Goal: Task Accomplishment & Management: Manage account settings

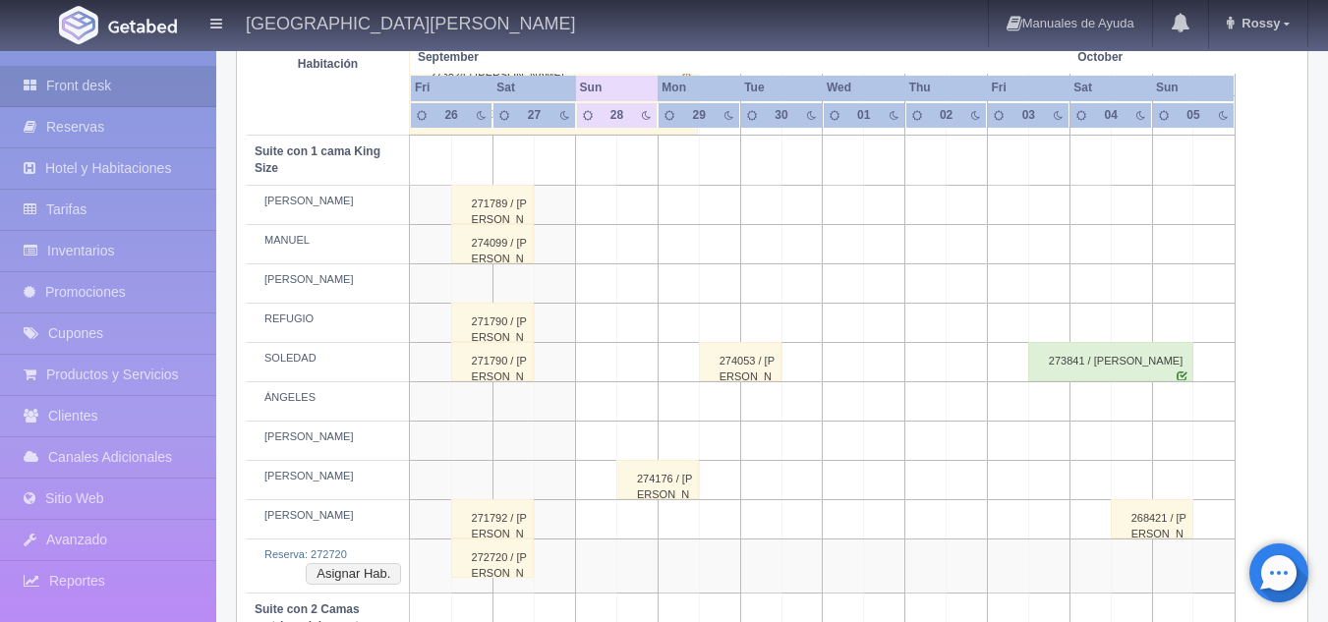
scroll to position [947, 0]
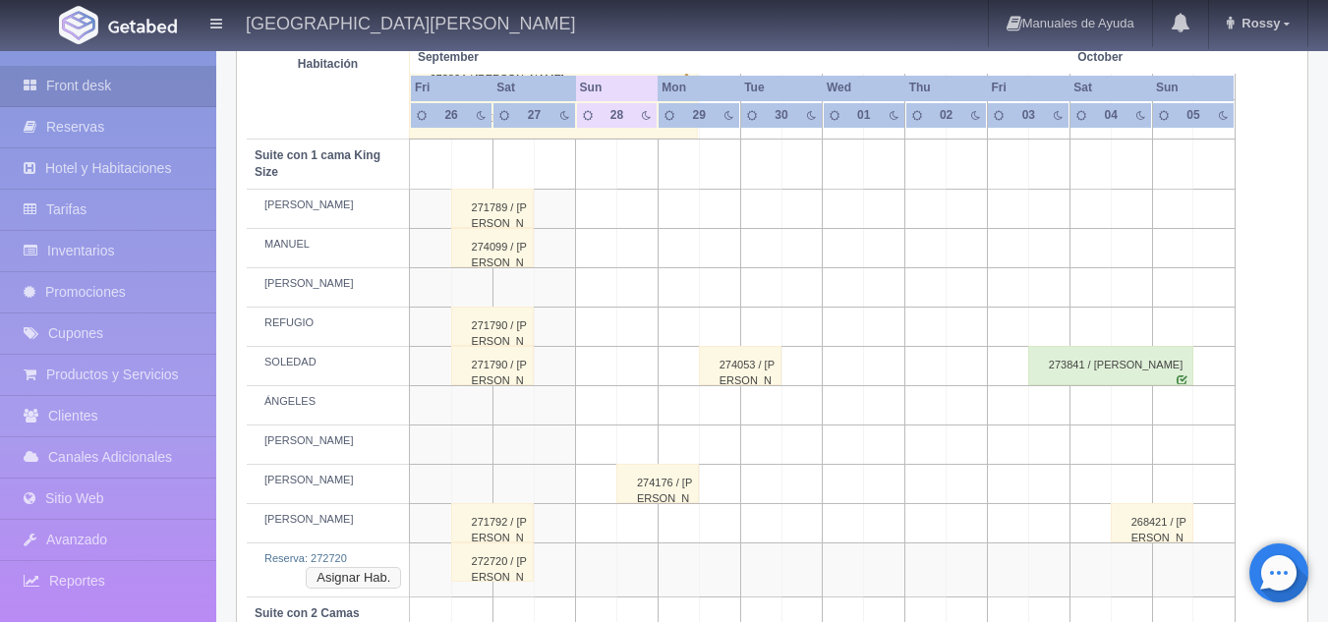
click at [331, 587] on button "Asignar Hab." at bounding box center [353, 578] width 95 height 22
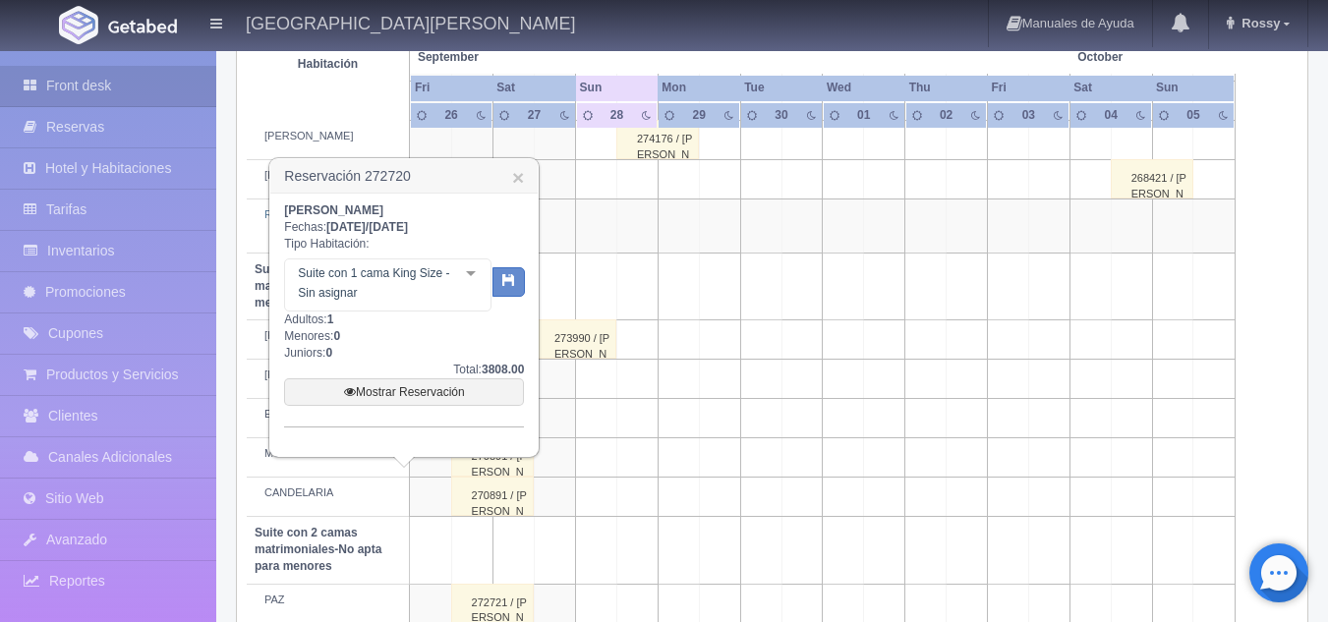
scroll to position [1292, 0]
click at [524, 168] on link "×" at bounding box center [518, 176] width 12 height 21
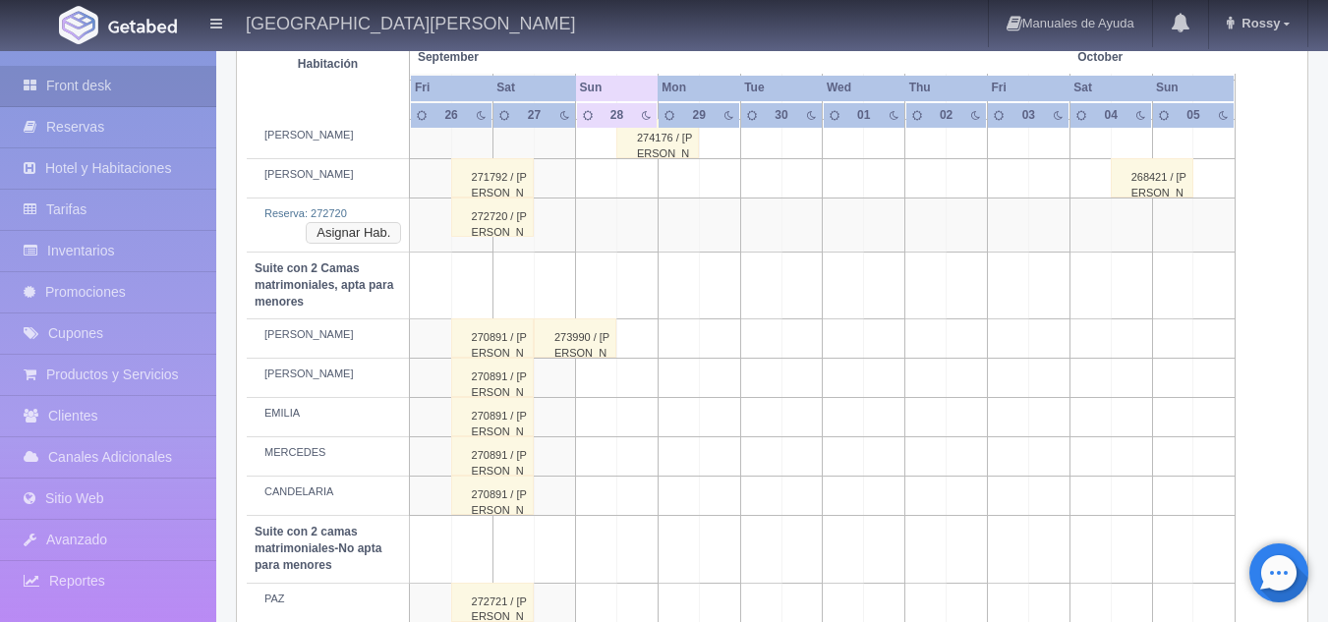
click at [340, 227] on button "Asignar Hab." at bounding box center [353, 233] width 95 height 22
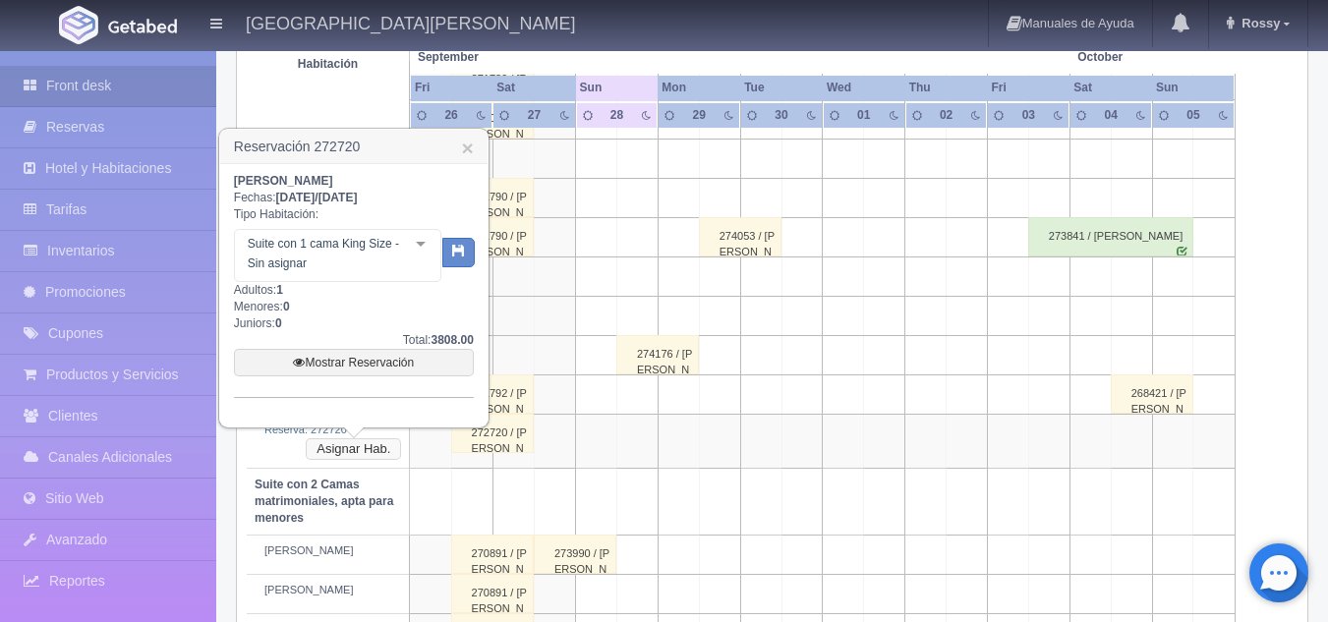
scroll to position [1075, 0]
click at [353, 361] on link "Mostrar Reservación" at bounding box center [354, 364] width 240 height 28
click at [403, 361] on link "Mostrar Reservación" at bounding box center [354, 364] width 240 height 28
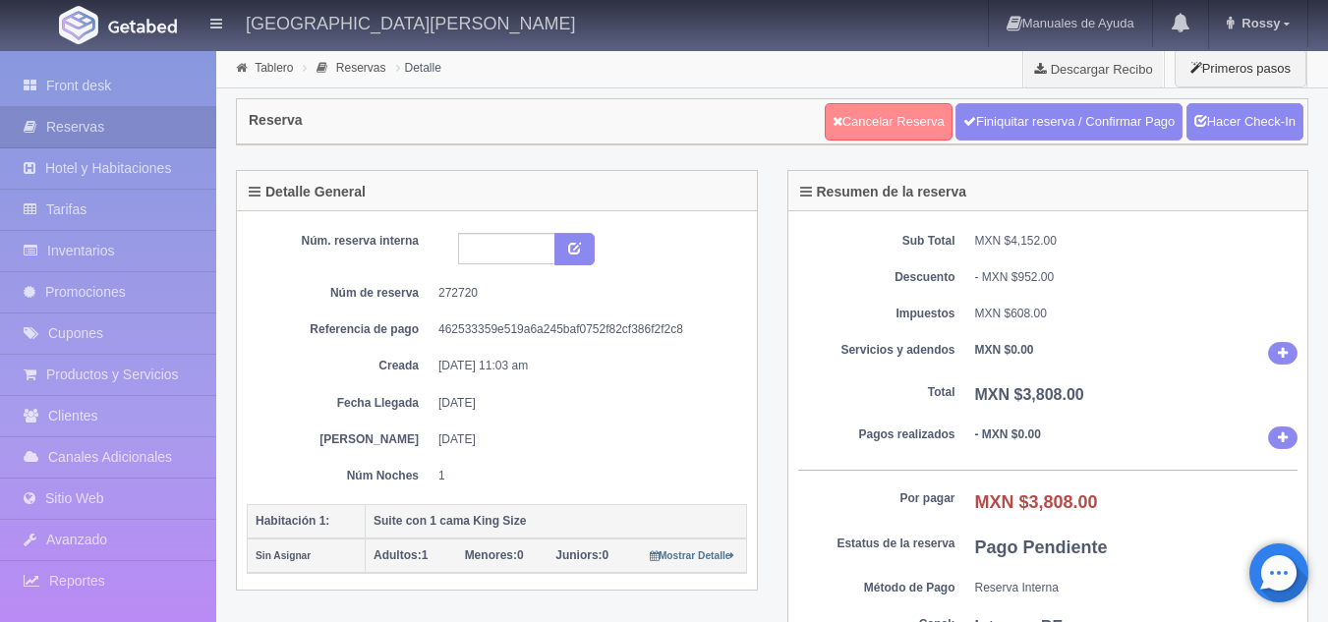
click at [861, 134] on link "Cancelar Reserva" at bounding box center [889, 121] width 128 height 37
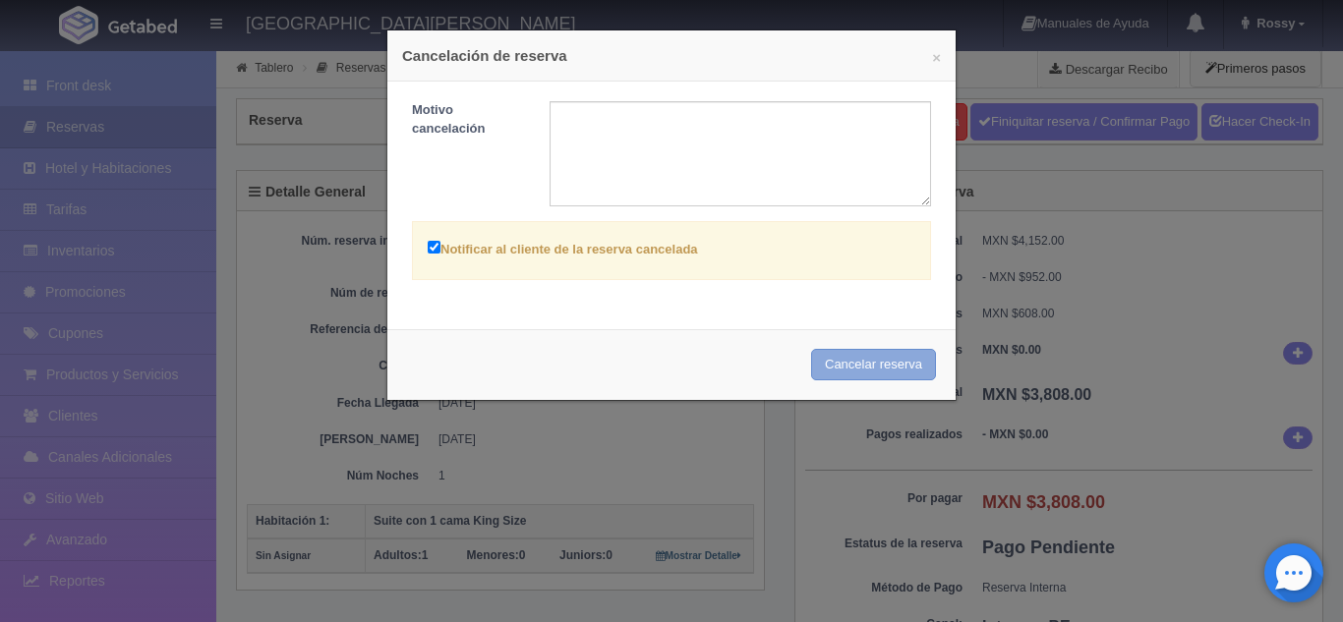
click at [860, 355] on button "Cancelar reserva" at bounding box center [873, 365] width 125 height 32
click at [82, 88] on div "× Cancelación de reserva Motivo cancelación Notificar al cliente de la reserva …" at bounding box center [671, 311] width 1343 height 622
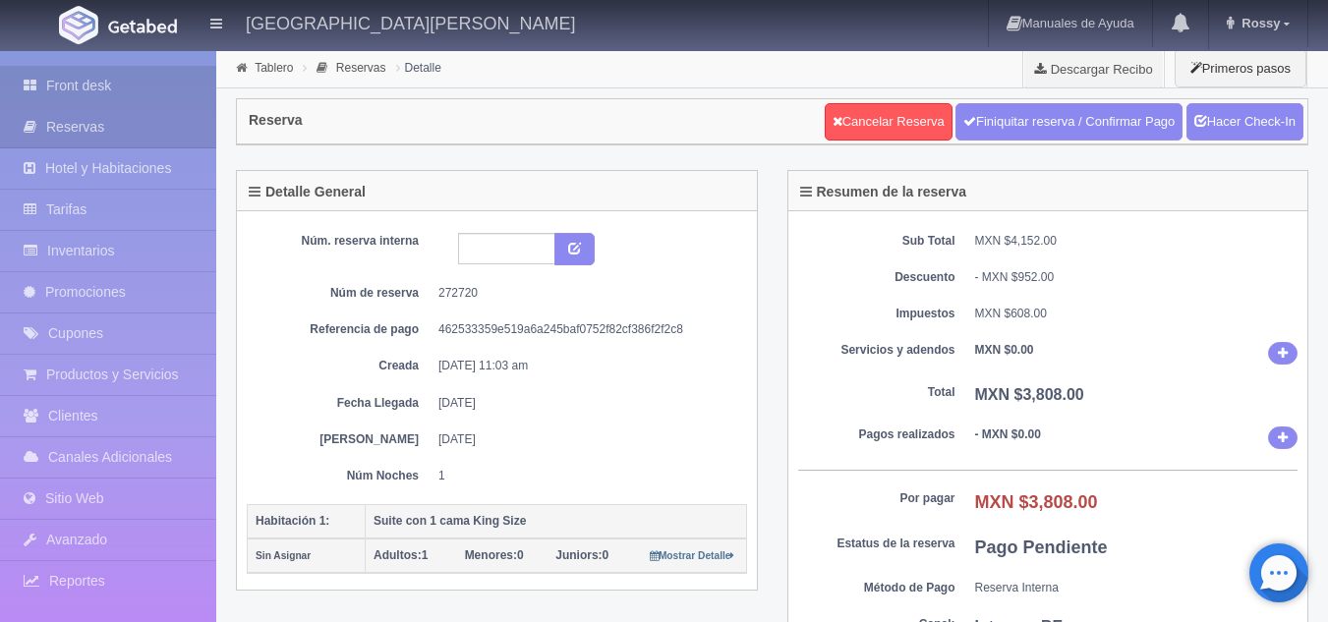
click at [82, 88] on link "Front desk" at bounding box center [108, 86] width 216 height 40
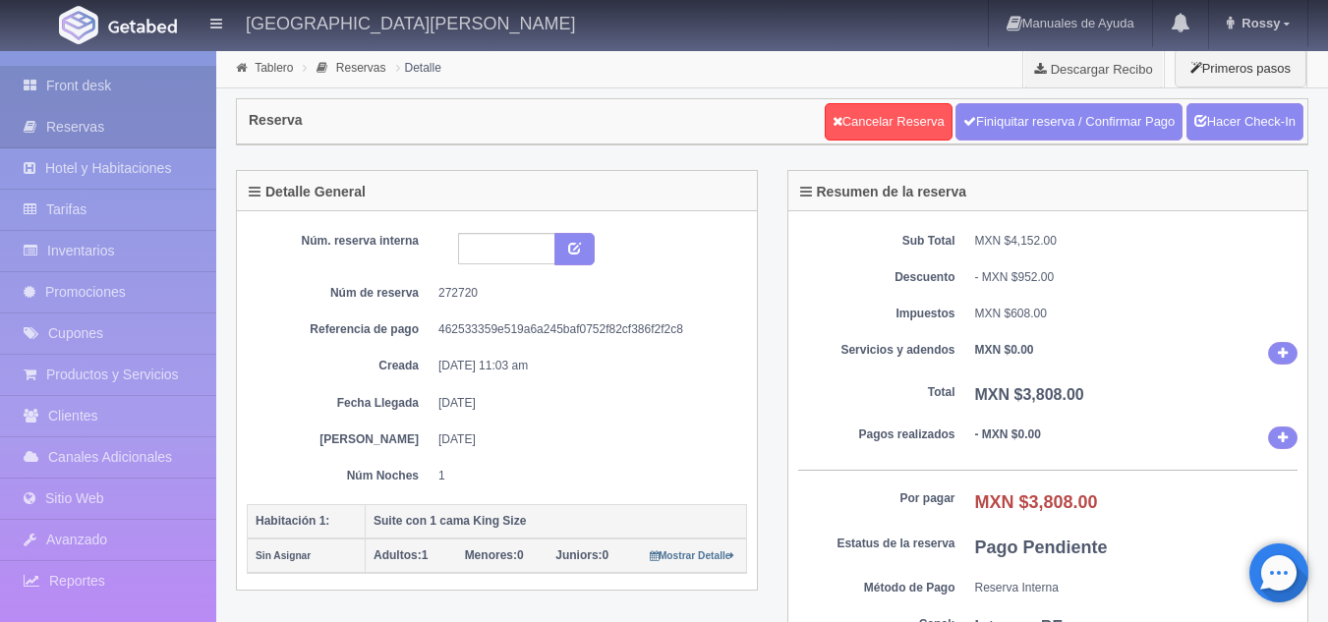
click at [82, 88] on link "Front desk" at bounding box center [108, 86] width 216 height 40
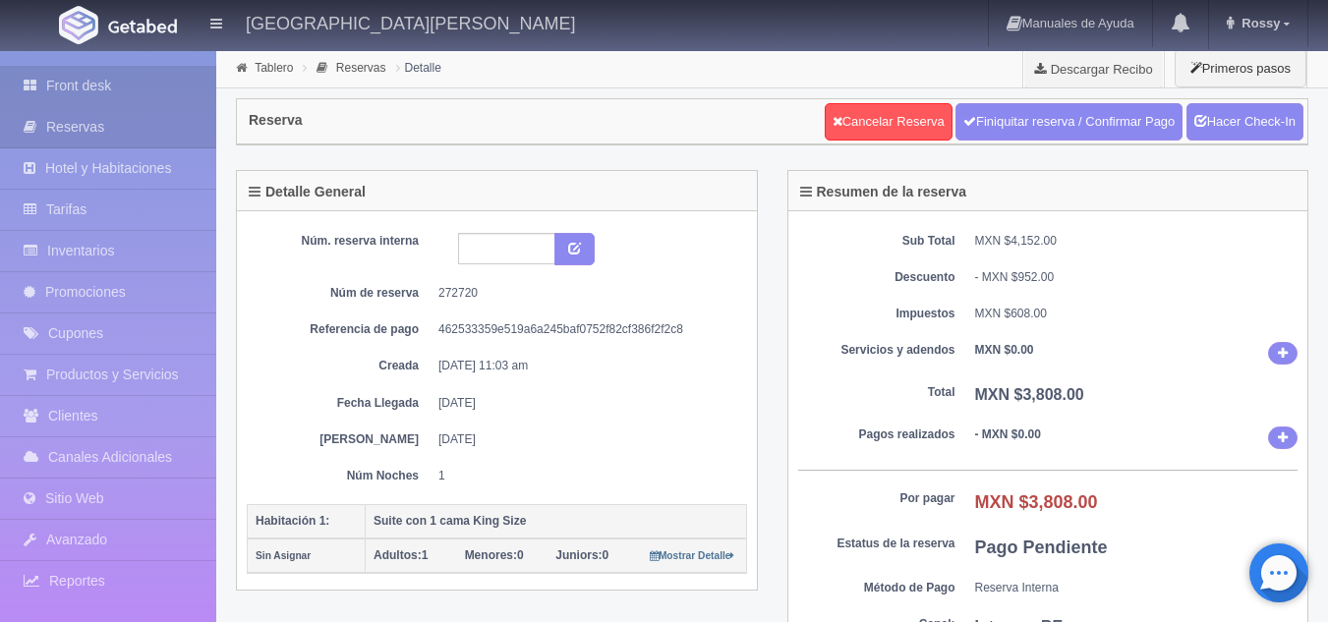
click at [128, 90] on link "Front desk" at bounding box center [108, 86] width 216 height 40
click at [202, 79] on link "Front desk" at bounding box center [108, 86] width 216 height 40
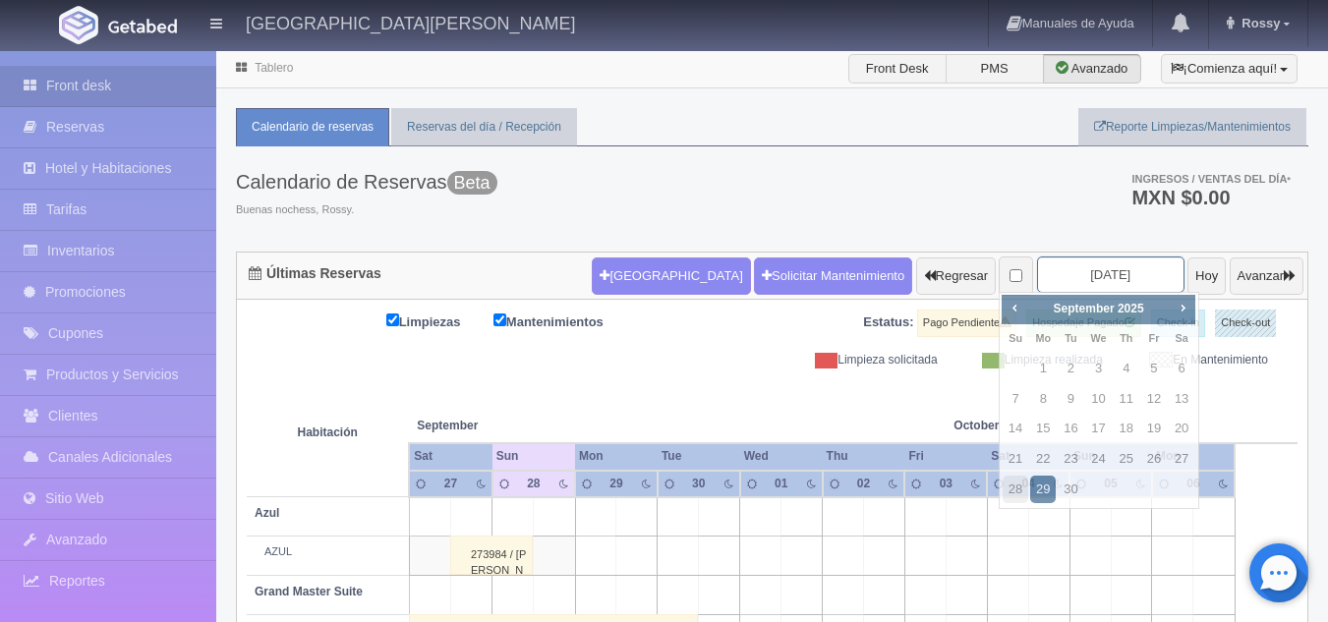
click at [1081, 282] on input "2025-09-29" at bounding box center [1110, 275] width 147 height 36
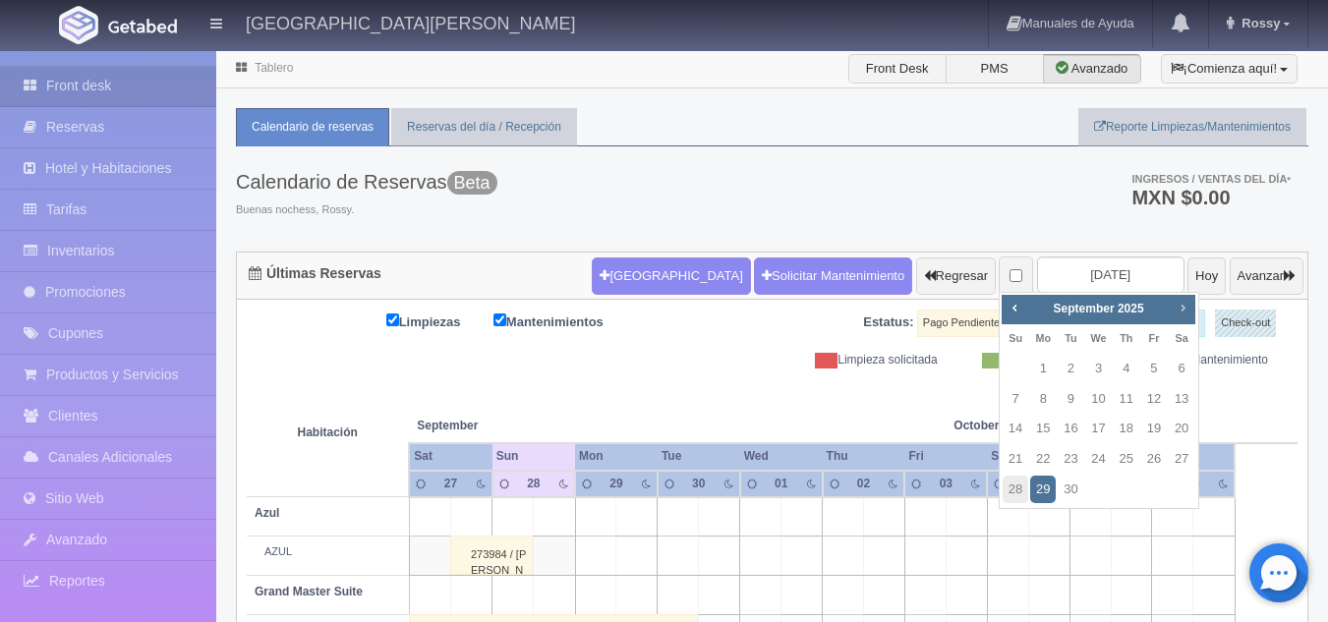
click at [1188, 311] on span "Next" at bounding box center [1183, 308] width 16 height 16
click at [1020, 309] on span "Prev" at bounding box center [1014, 308] width 16 height 16
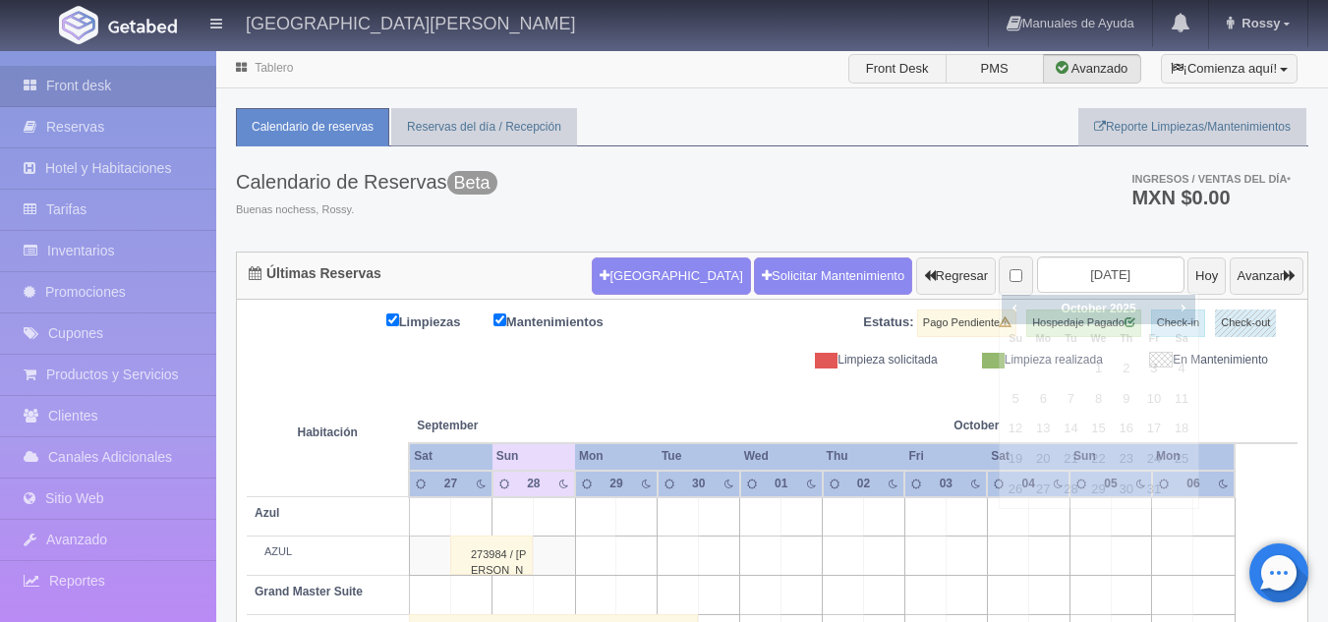
click at [801, 225] on div "Calendario de Reservas Beta Buenas nochess, Rossy. Ingresos / Ventas del día * …" at bounding box center [772, 198] width 1072 height 105
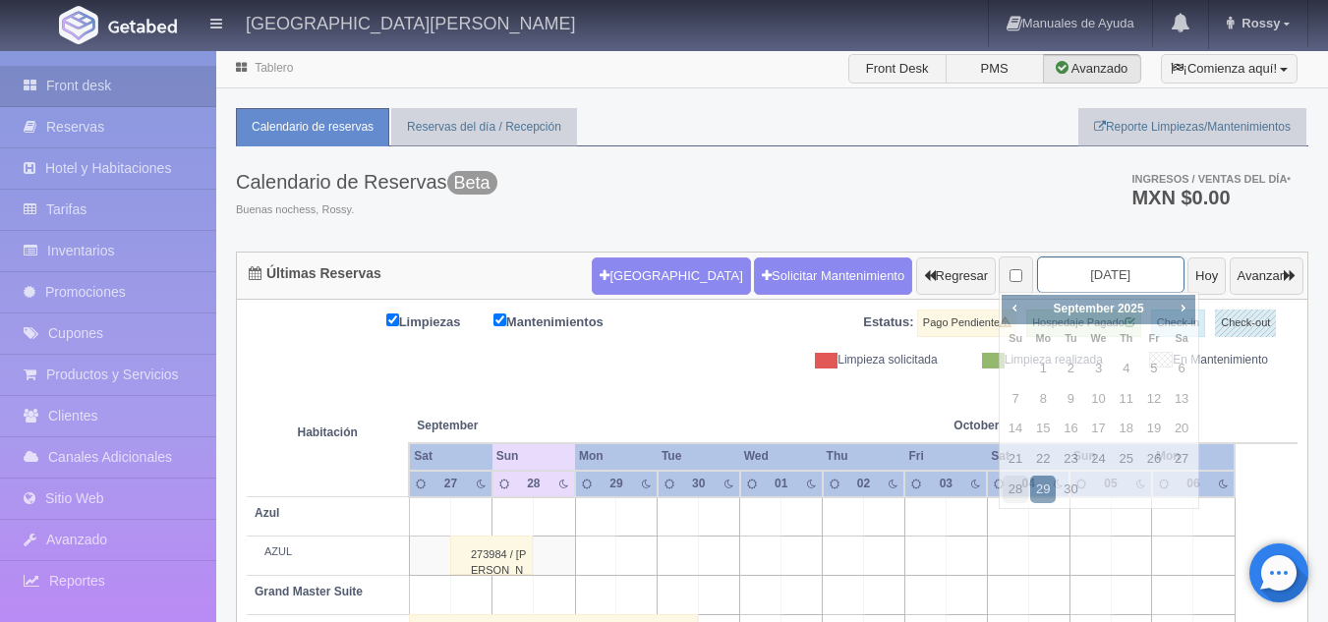
click at [1119, 257] on input "[DATE]" at bounding box center [1110, 275] width 147 height 36
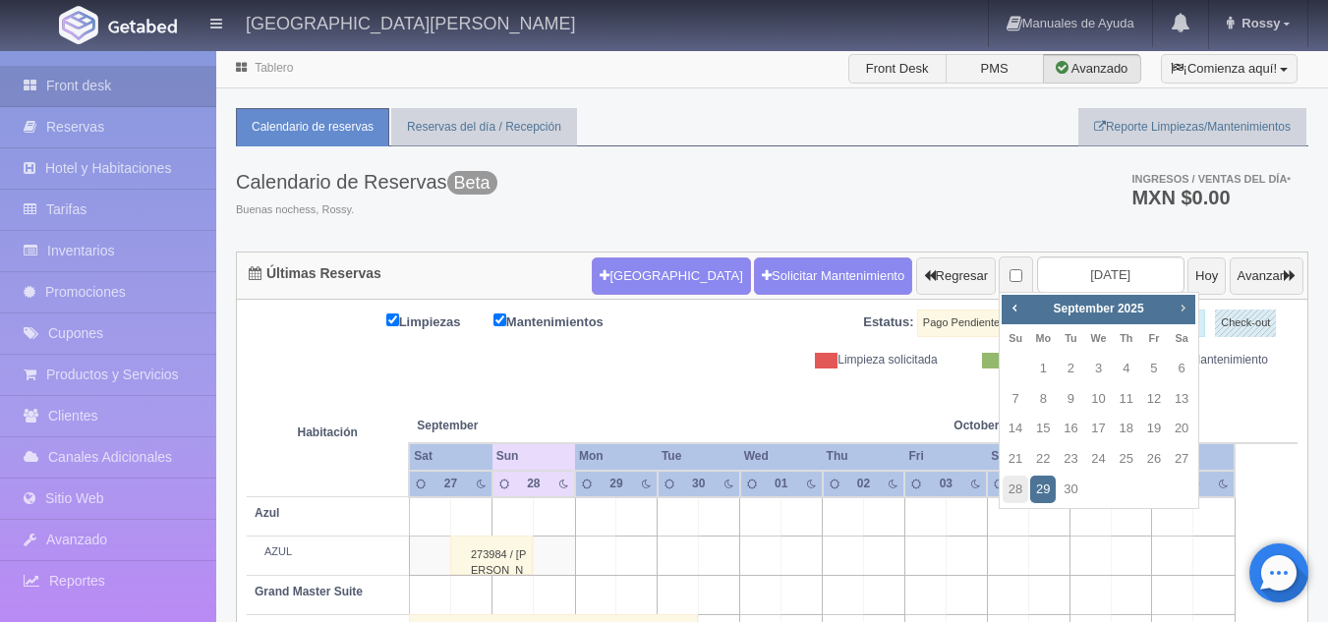
click at [1176, 310] on span "Next" at bounding box center [1183, 308] width 16 height 16
click at [1006, 308] on span "Prev" at bounding box center [1014, 308] width 16 height 16
click at [1161, 497] on link "31" at bounding box center [1154, 490] width 26 height 29
type input "2025-10-31"
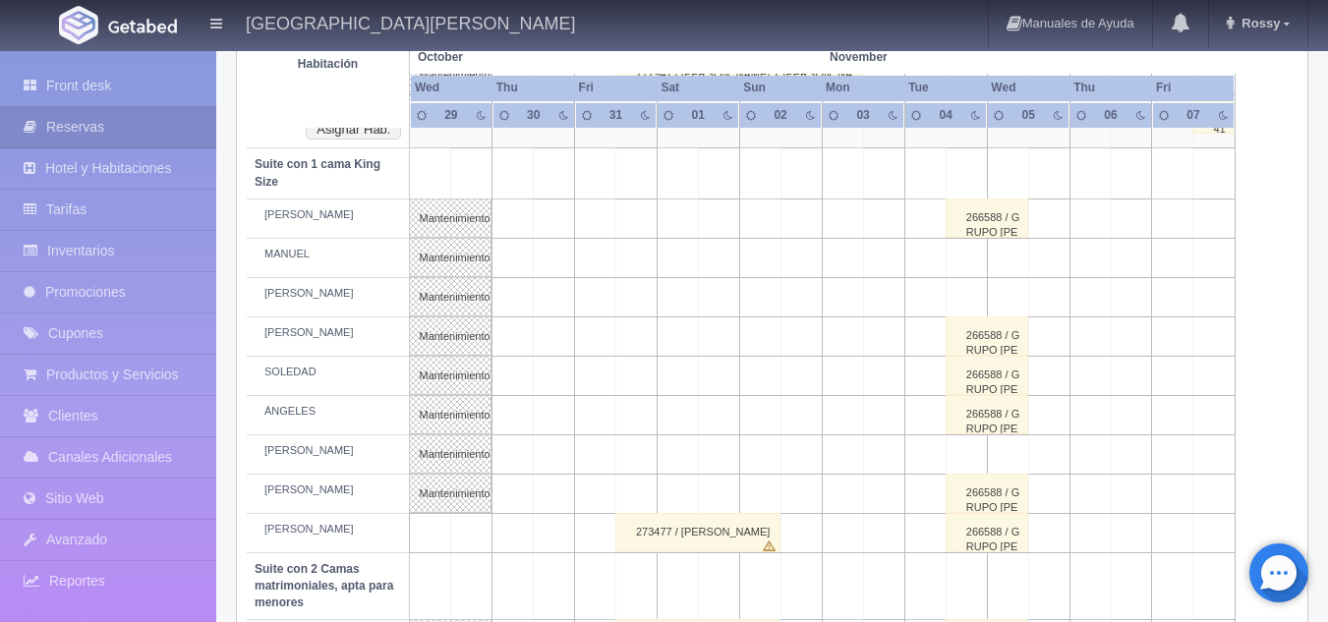
scroll to position [991, 0]
click at [637, 289] on td at bounding box center [636, 297] width 41 height 39
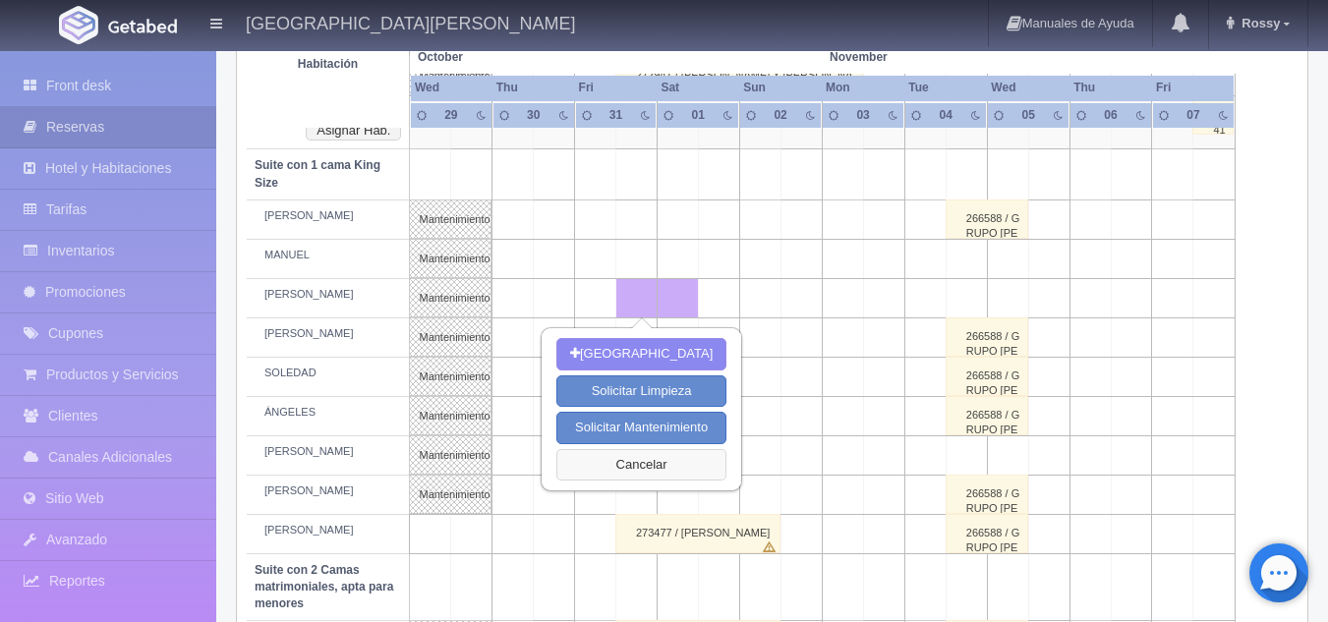
click at [622, 456] on button "Cancelar" at bounding box center [641, 465] width 170 height 32
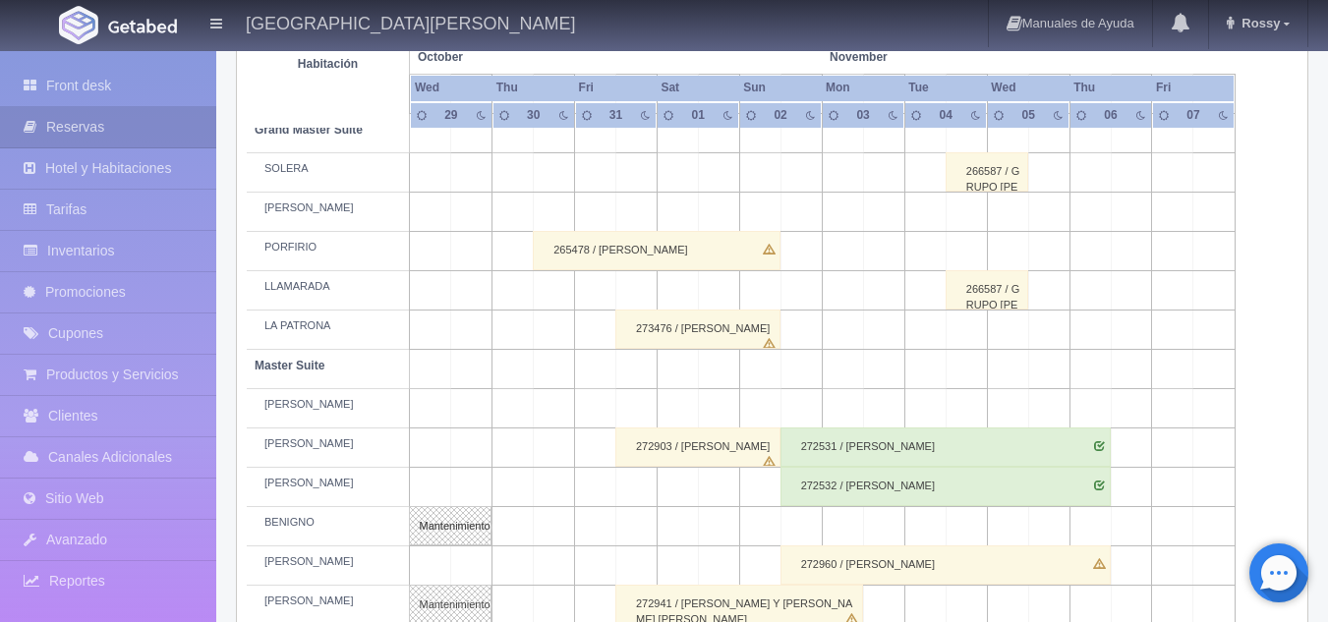
scroll to position [463, 0]
click at [628, 417] on td at bounding box center [636, 407] width 41 height 39
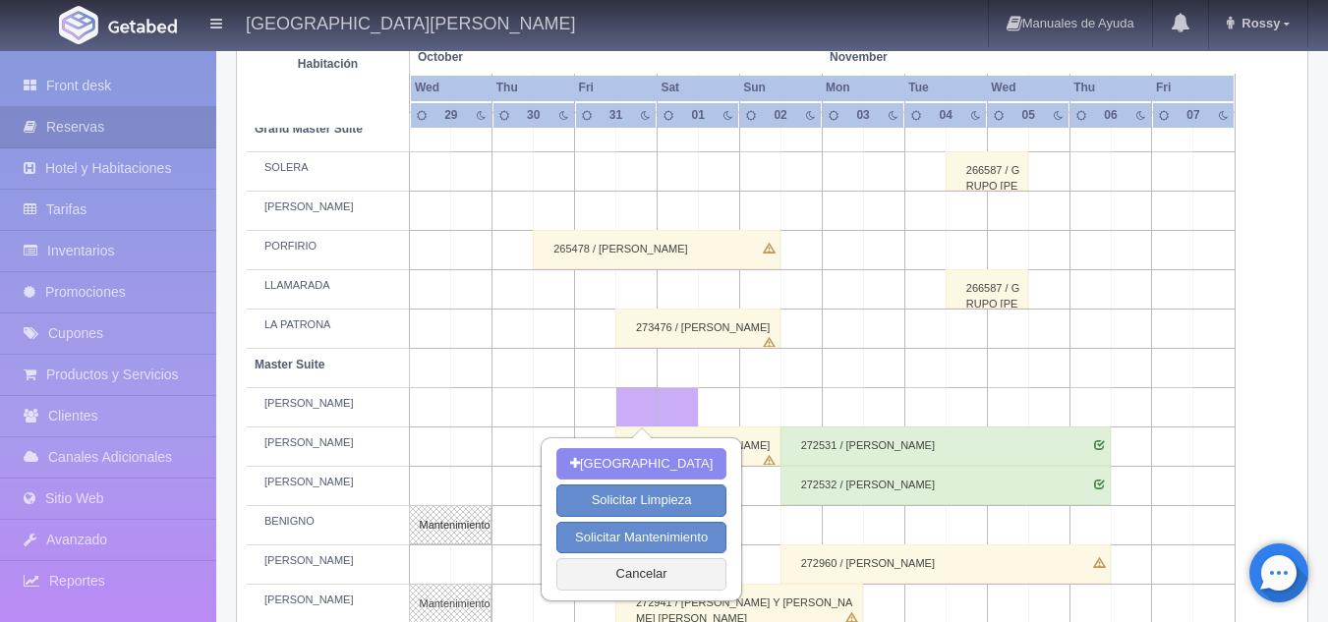
click at [742, 409] on td at bounding box center [759, 407] width 41 height 39
click at [665, 466] on button "[GEOGRAPHIC_DATA]" at bounding box center [641, 464] width 170 height 32
type input "31-10-2025"
type input "02-11-2025"
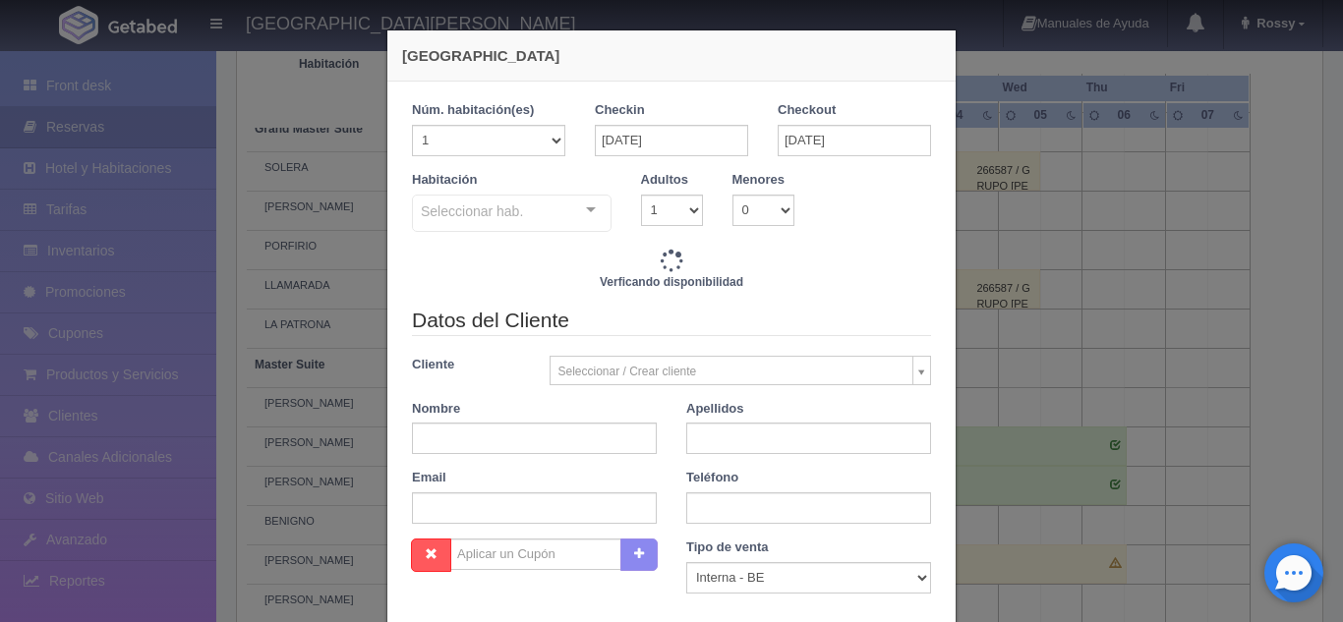
checkbox input "false"
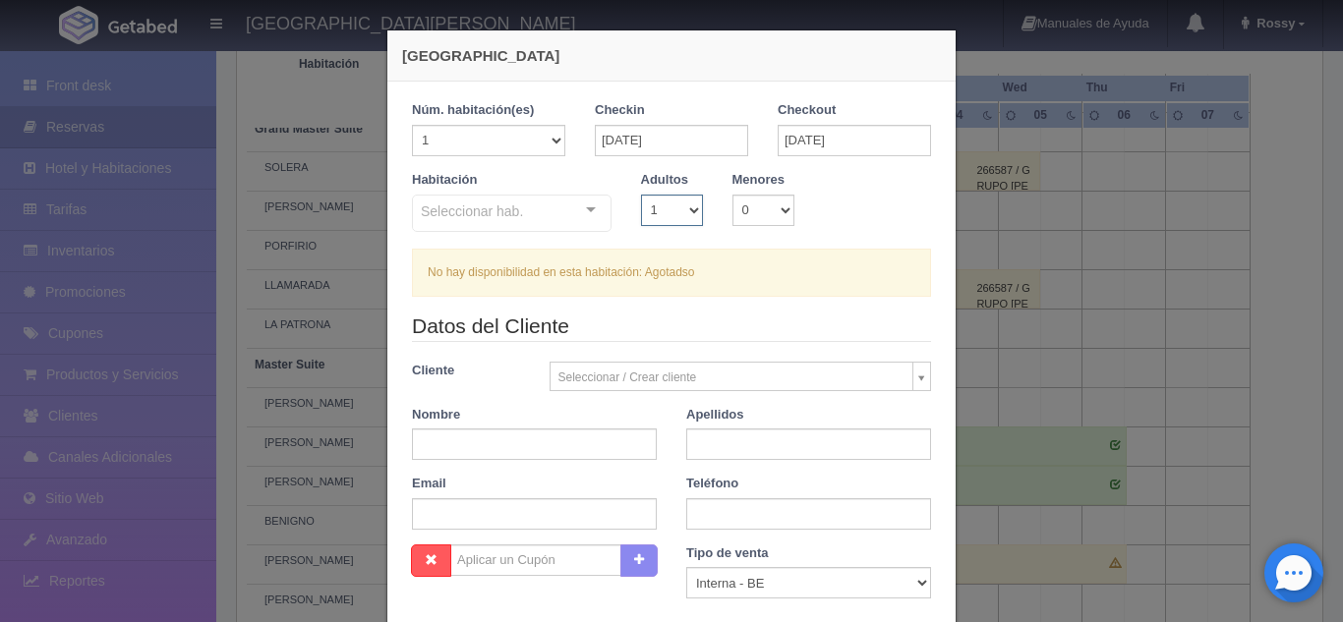
click at [684, 210] on select "1 2 3 4 5 6 7 8 9 10" at bounding box center [672, 210] width 62 height 31
select select "2"
click at [641, 195] on select "1 2 3 4 5 6 7 8 9 10" at bounding box center [672, 210] width 62 height 31
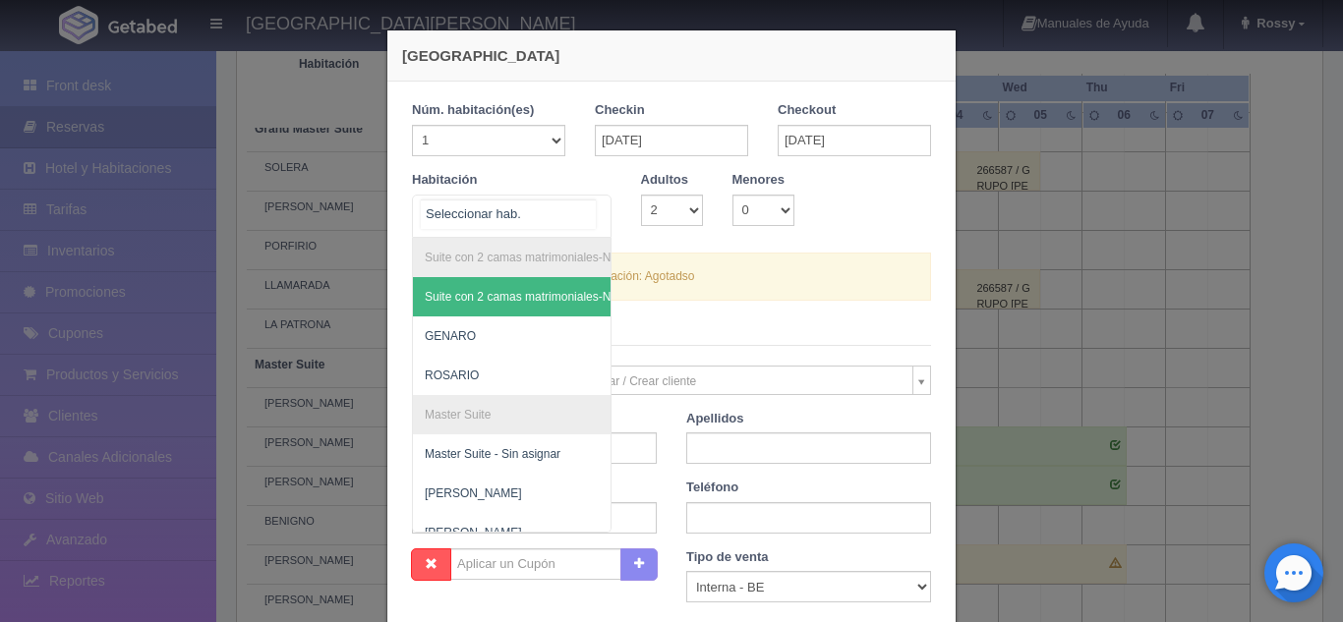
click at [591, 212] on div at bounding box center [590, 210] width 39 height 29
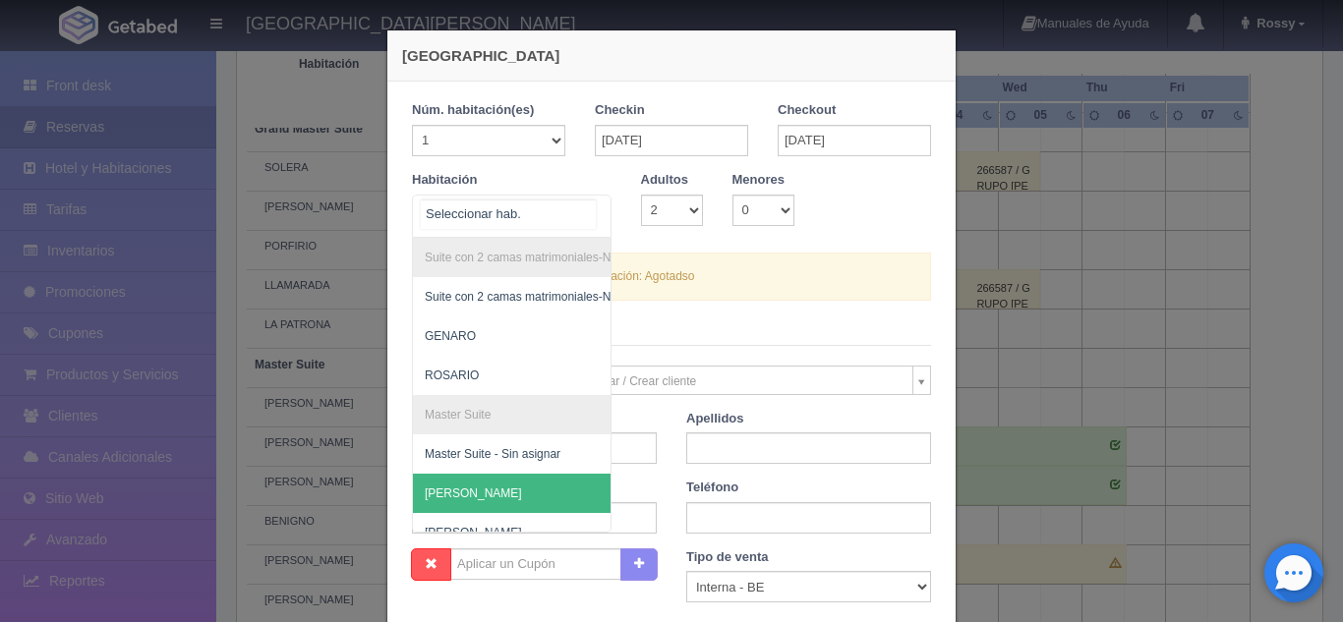
click at [463, 490] on span "LAURA" at bounding box center [607, 493] width 388 height 39
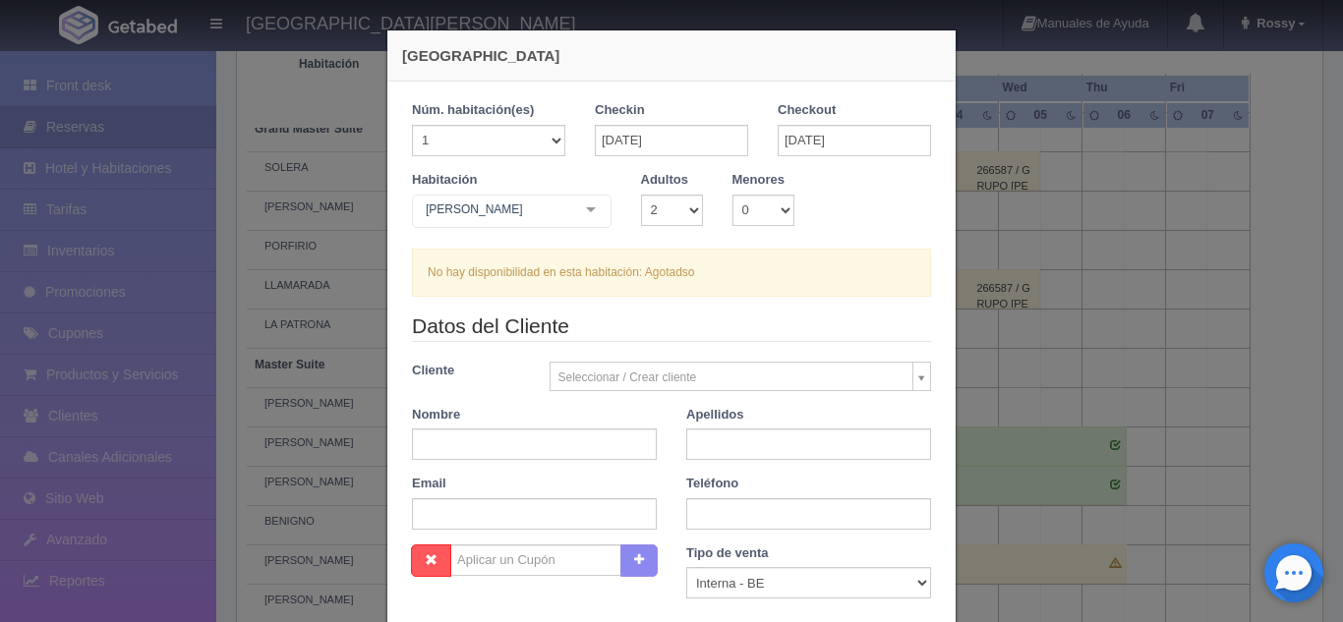
checkbox input "false"
click at [109, 249] on div "Nueva Reserva 1 Núm. habitación(es) 1 2 3 4 5 6 7 8 9 10 11 12 13 14 15 16 17 1…" at bounding box center [671, 311] width 1343 height 622
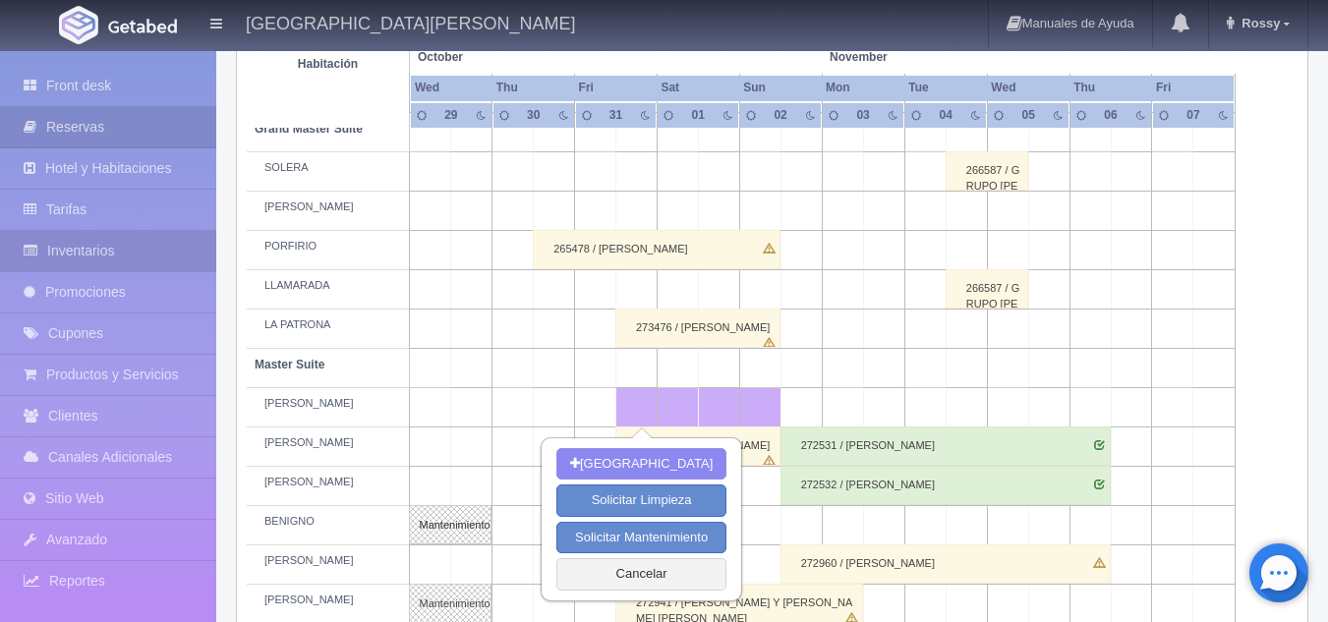
click at [109, 249] on link "Inventarios" at bounding box center [108, 251] width 216 height 40
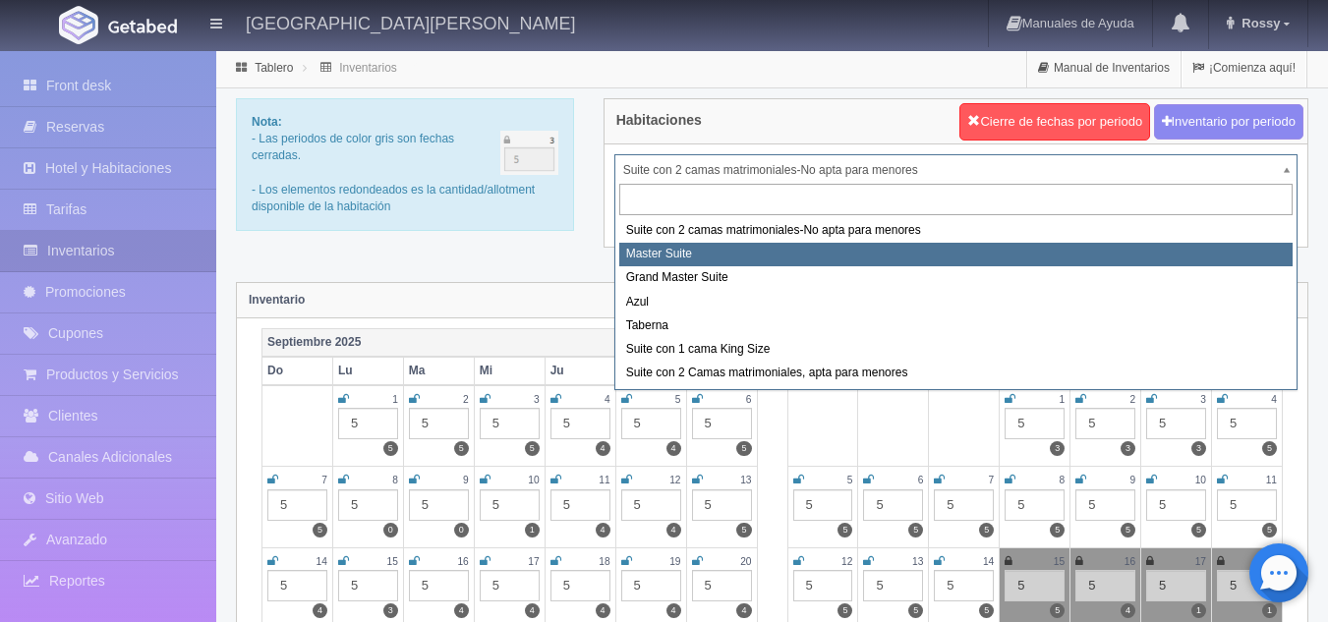
select select "1894"
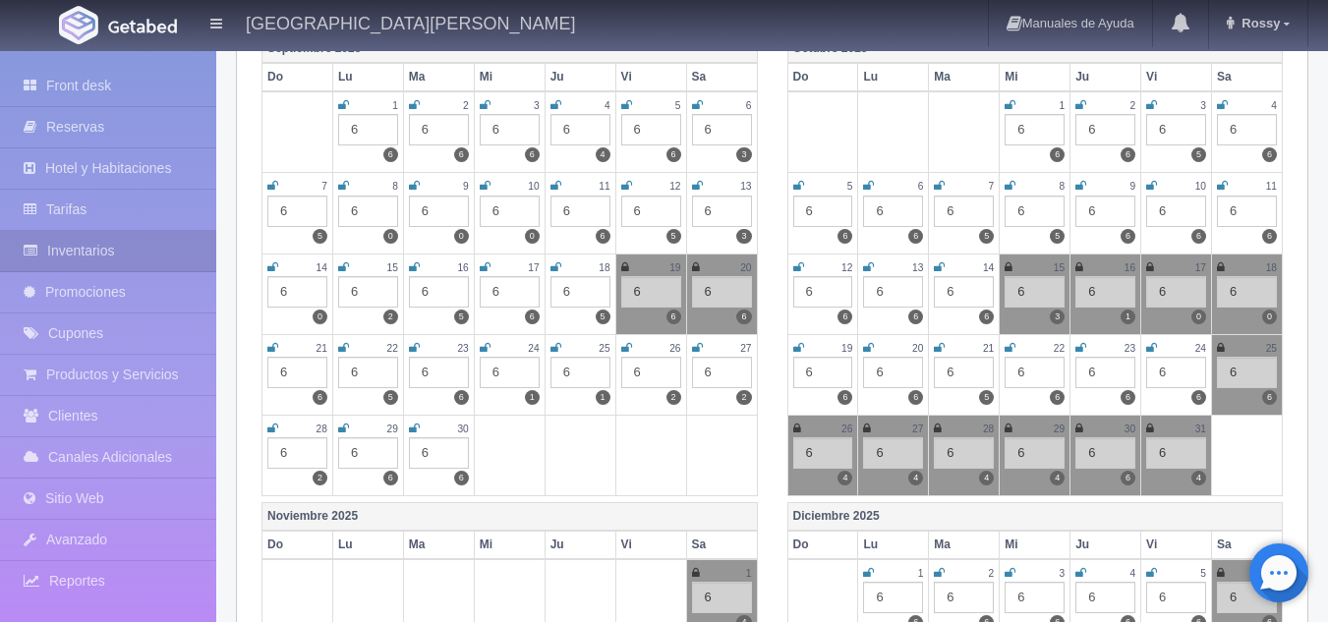
scroll to position [296, 0]
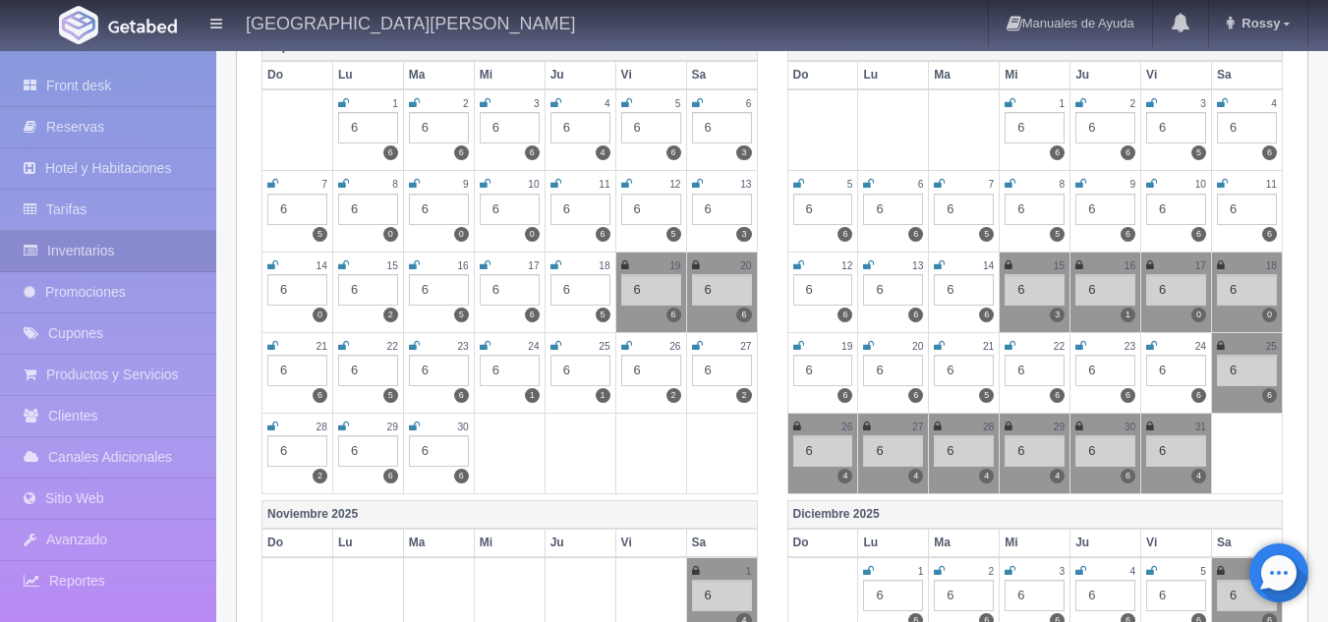
click at [1149, 427] on icon at bounding box center [1150, 427] width 8 height 12
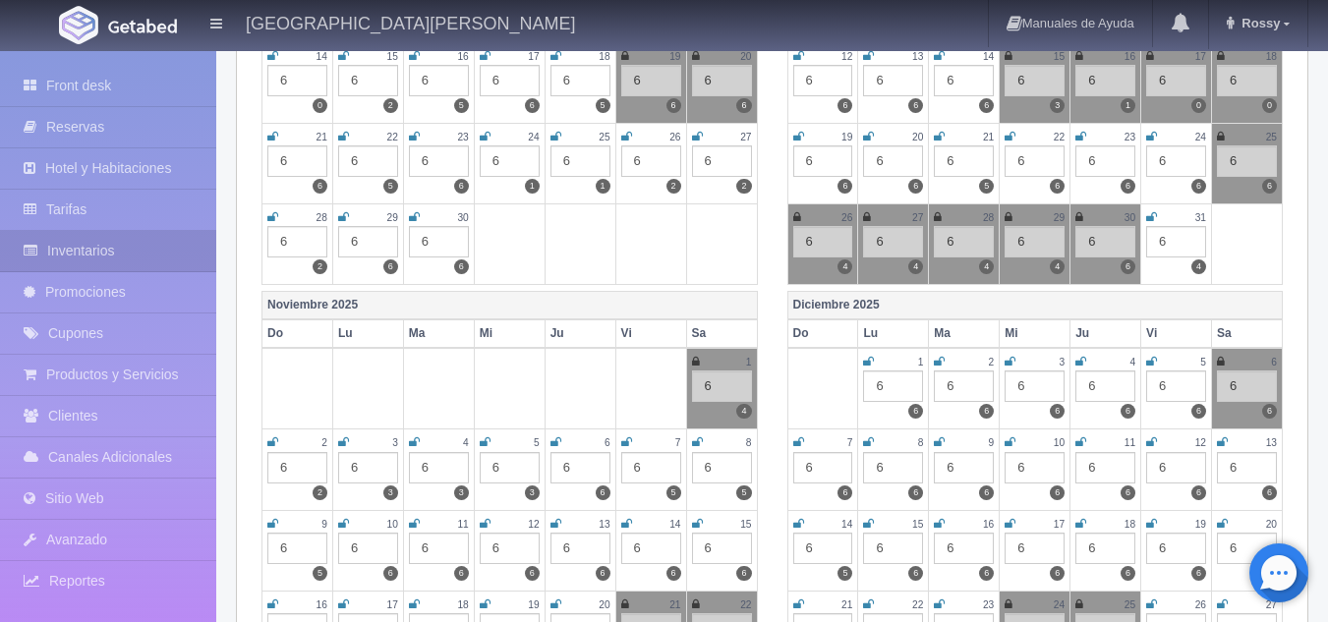
scroll to position [509, 0]
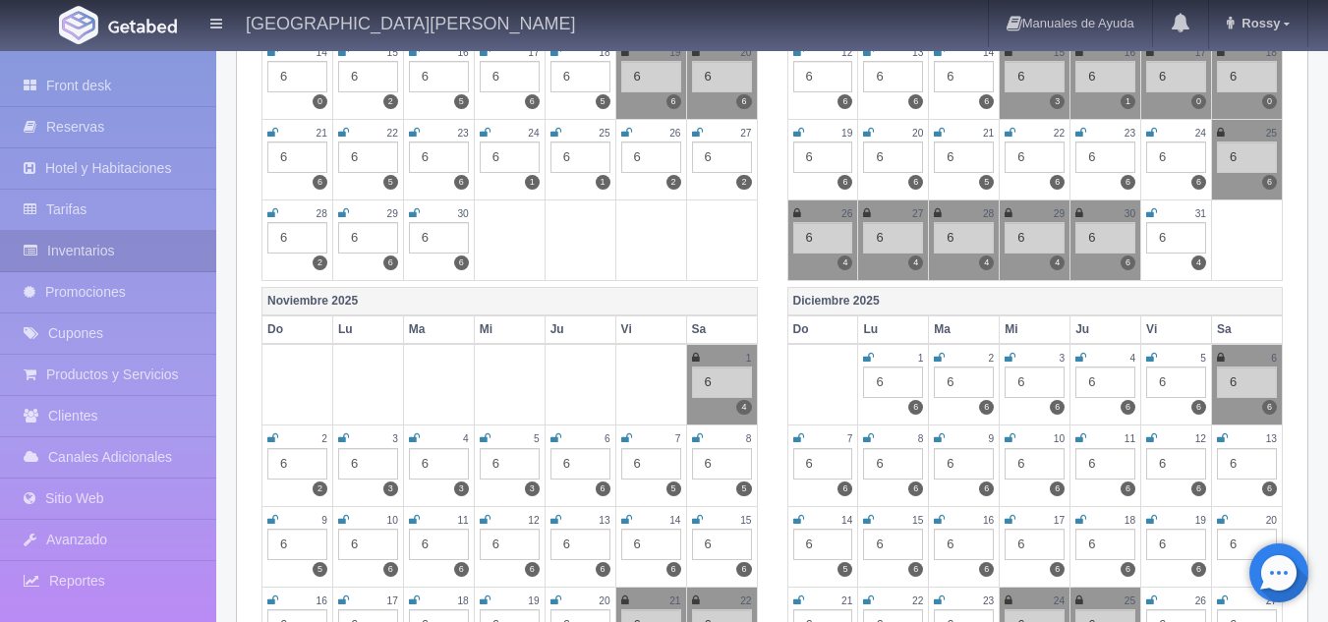
click at [695, 353] on icon at bounding box center [696, 358] width 8 height 12
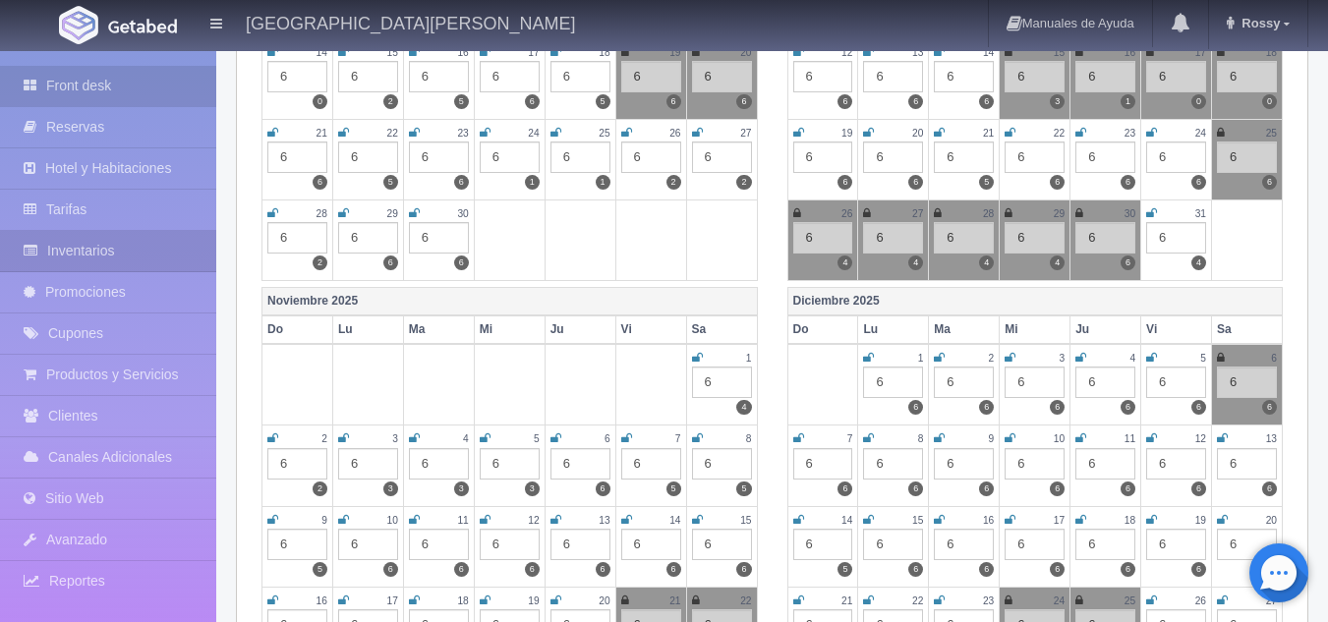
click at [139, 72] on link "Front desk" at bounding box center [108, 86] width 216 height 40
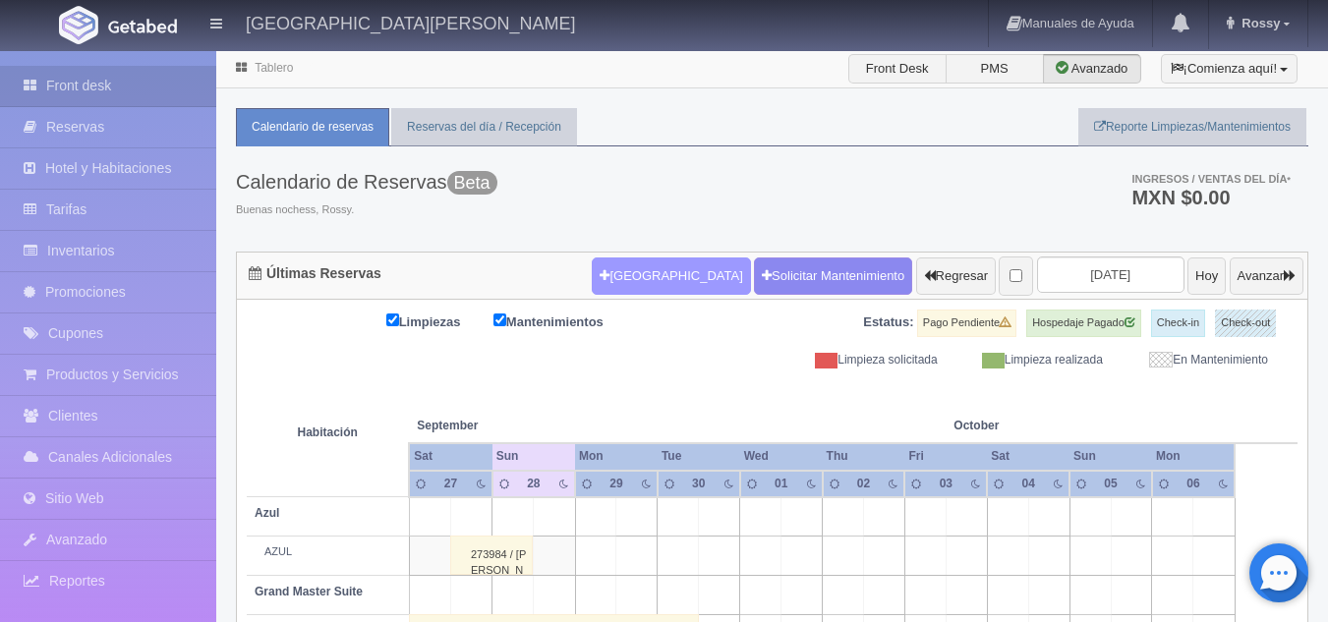
click at [656, 272] on button "[GEOGRAPHIC_DATA]" at bounding box center [671, 276] width 158 height 37
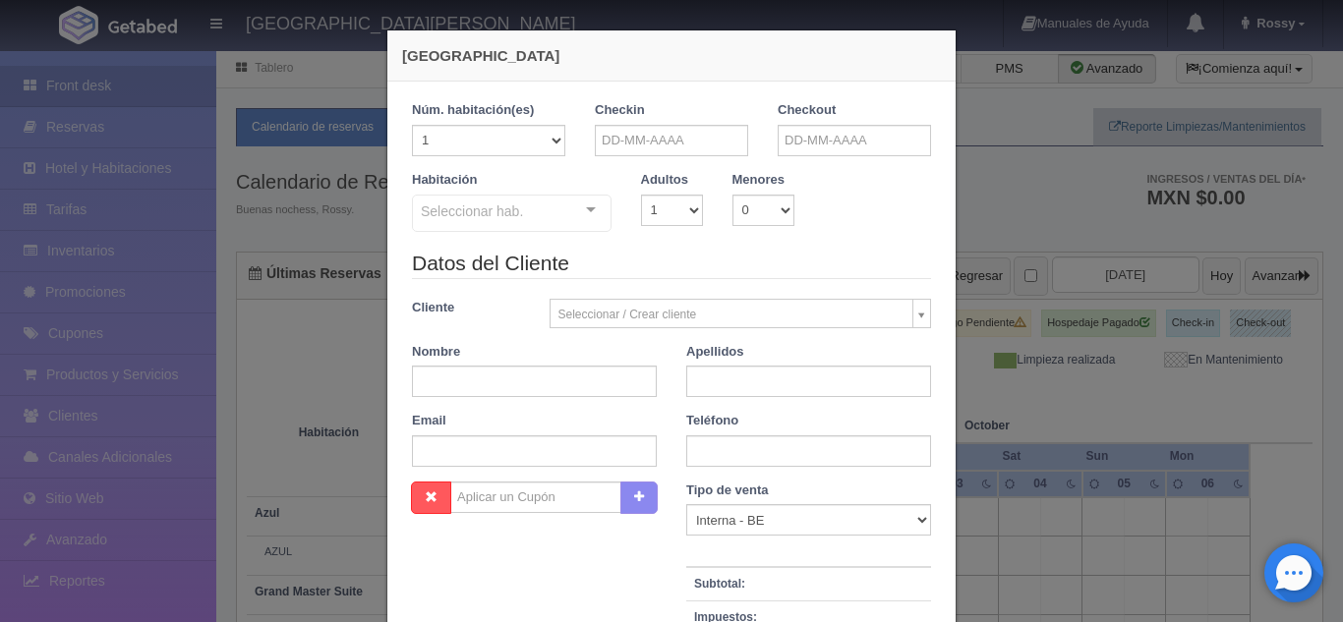
checkbox input "false"
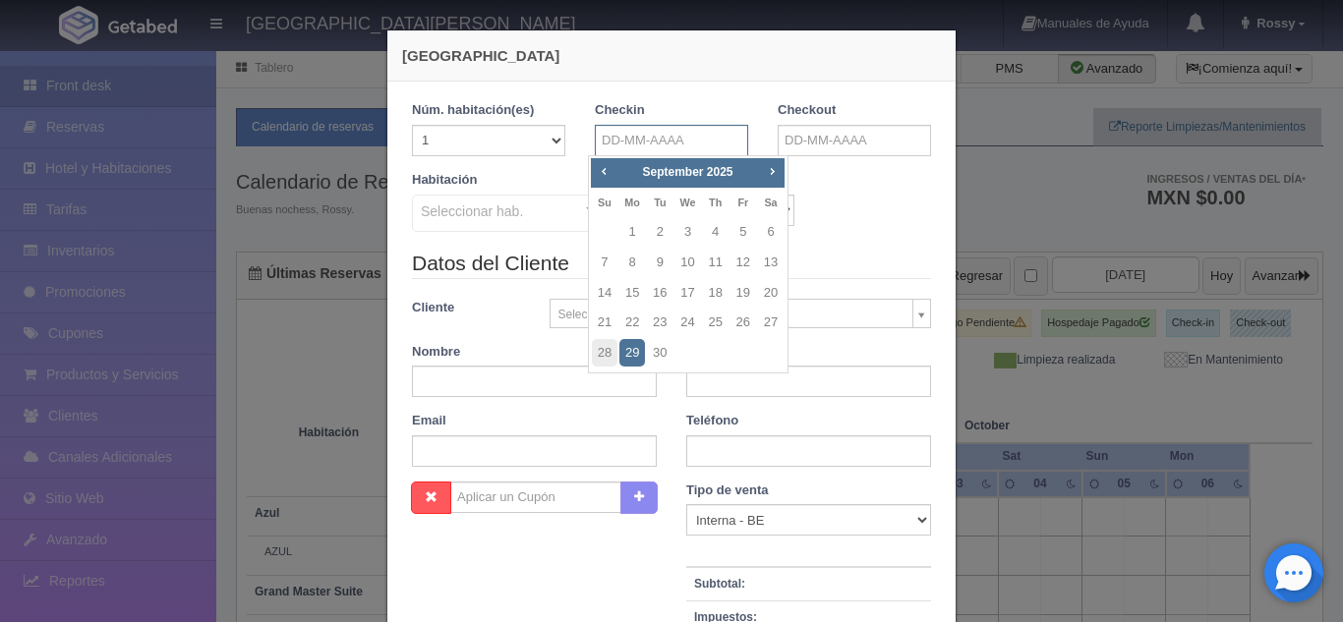
click at [606, 138] on input "text" at bounding box center [671, 140] width 153 height 31
click at [770, 171] on span "Next" at bounding box center [772, 171] width 16 height 16
click at [735, 343] on link "31" at bounding box center [743, 353] width 26 height 29
type input "31-10-2025"
checkbox input "false"
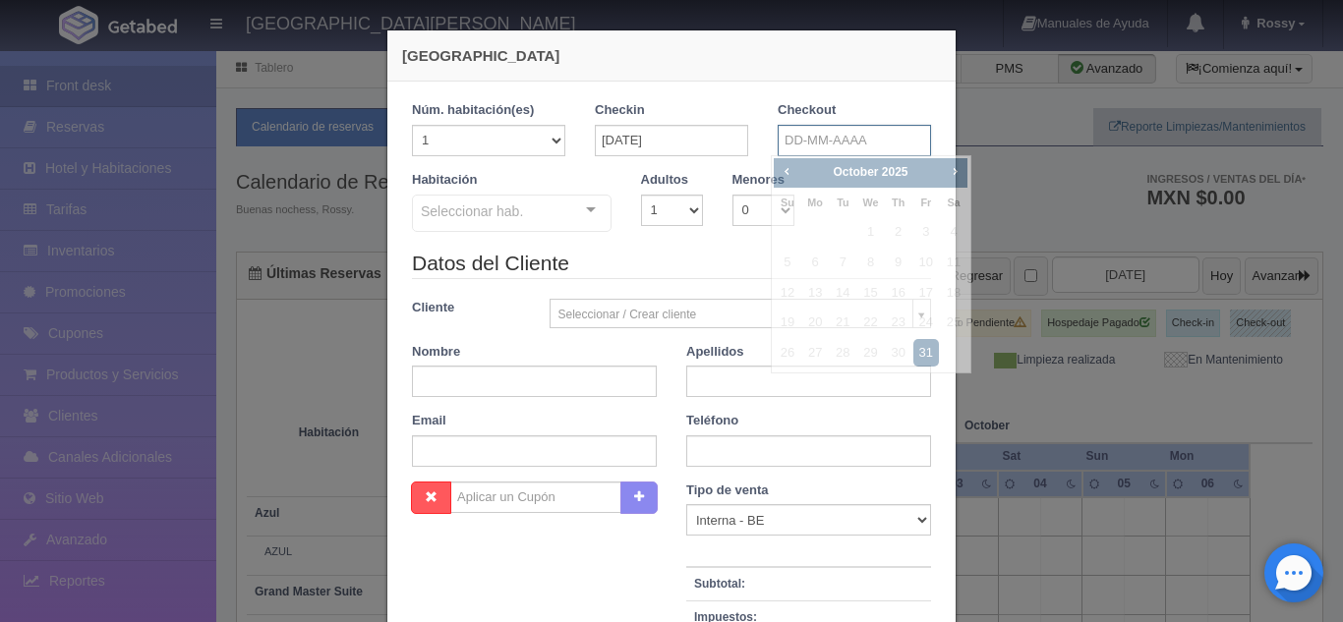
click at [789, 147] on input "text" at bounding box center [853, 140] width 153 height 31
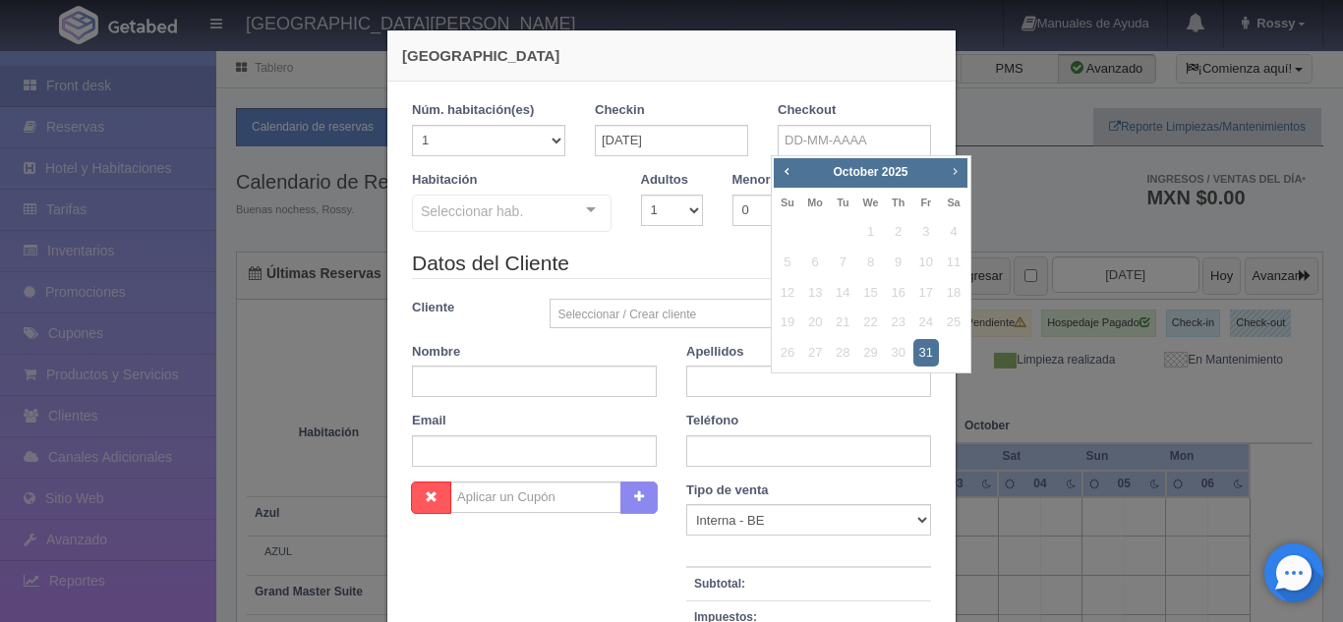
click at [952, 177] on span "Next" at bounding box center [955, 171] width 16 height 16
click at [789, 257] on link "2" at bounding box center [788, 263] width 26 height 29
type input "02-11-2025"
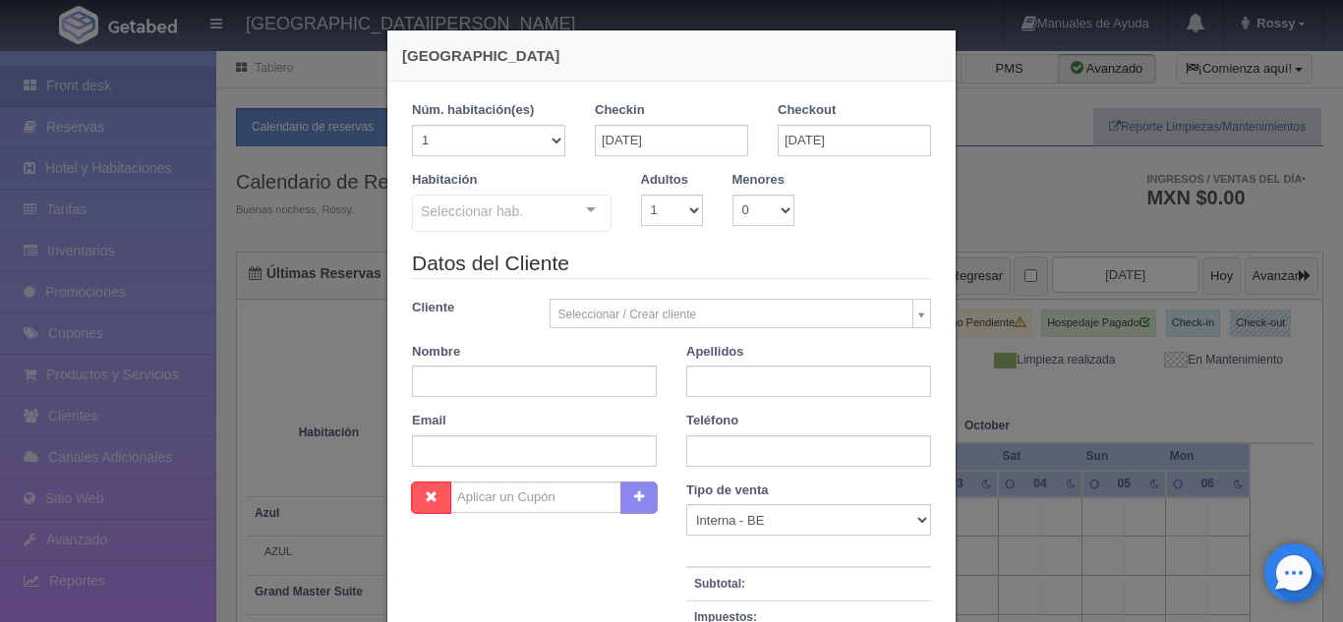
checkbox input "false"
click at [678, 199] on select "1 2 3 4 5 6 7 8 9 10" at bounding box center [672, 210] width 62 height 31
select select "2"
click at [641, 195] on select "1 2 3 4 5 6 7 8 9 10" at bounding box center [672, 210] width 62 height 31
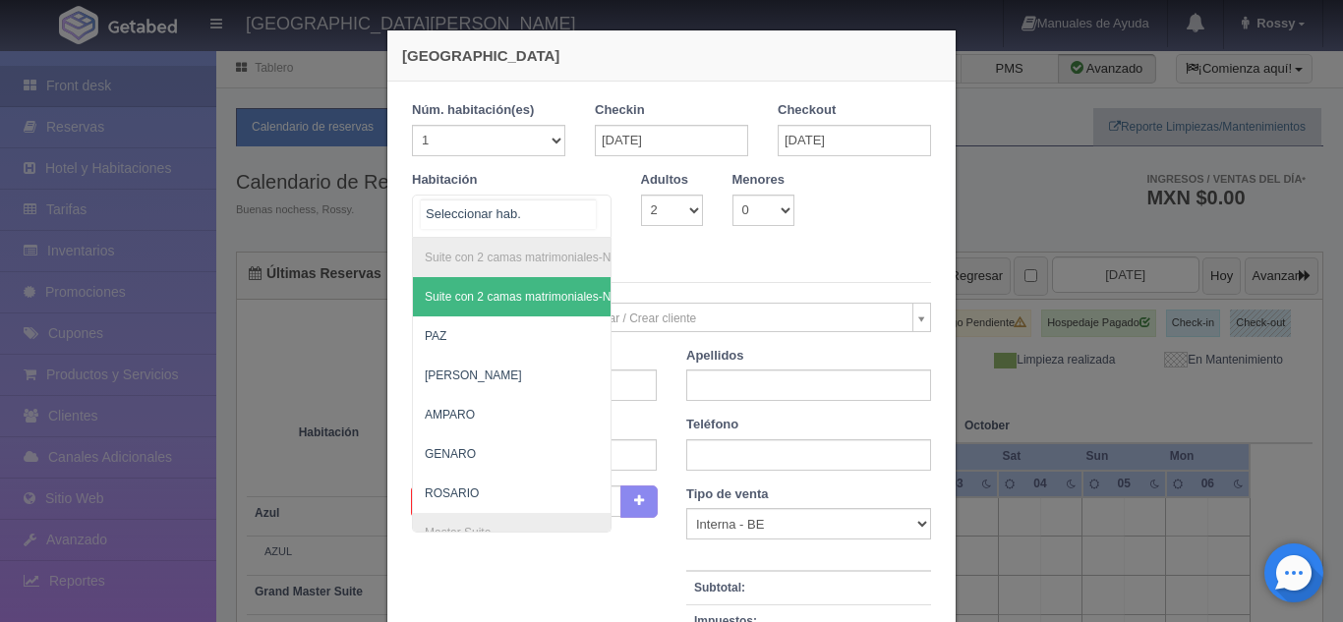
click at [598, 206] on div at bounding box center [590, 210] width 39 height 29
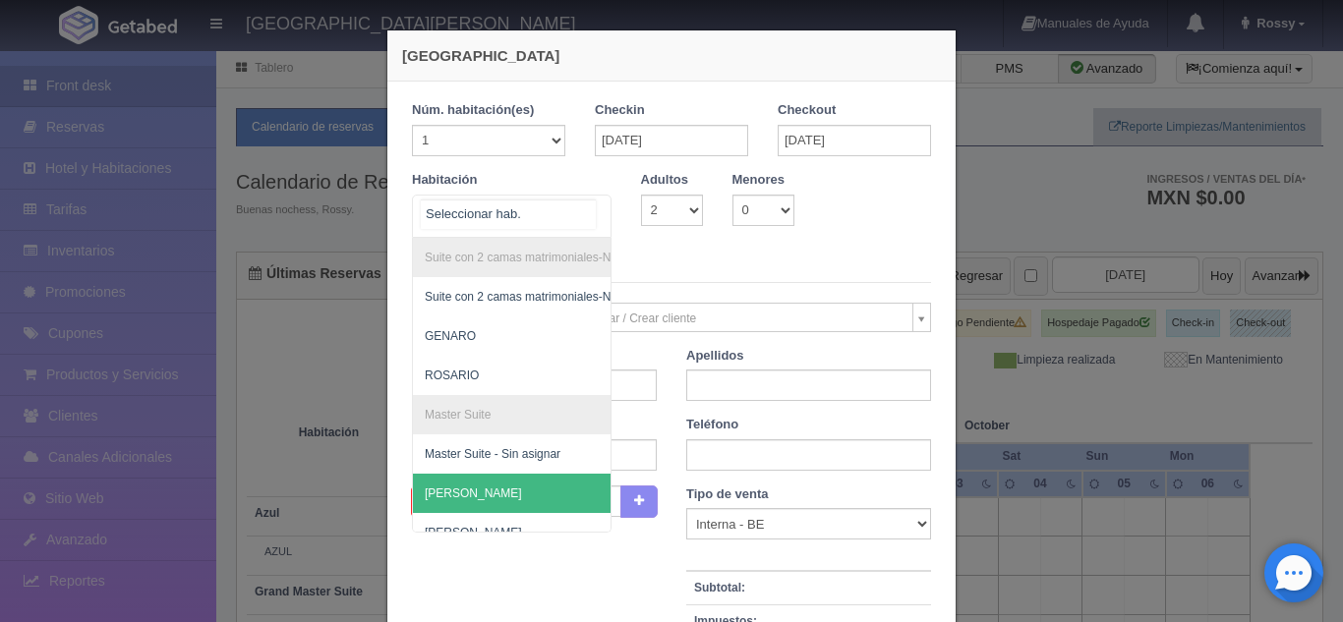
click at [488, 476] on span "[PERSON_NAME]" at bounding box center [607, 493] width 388 height 39
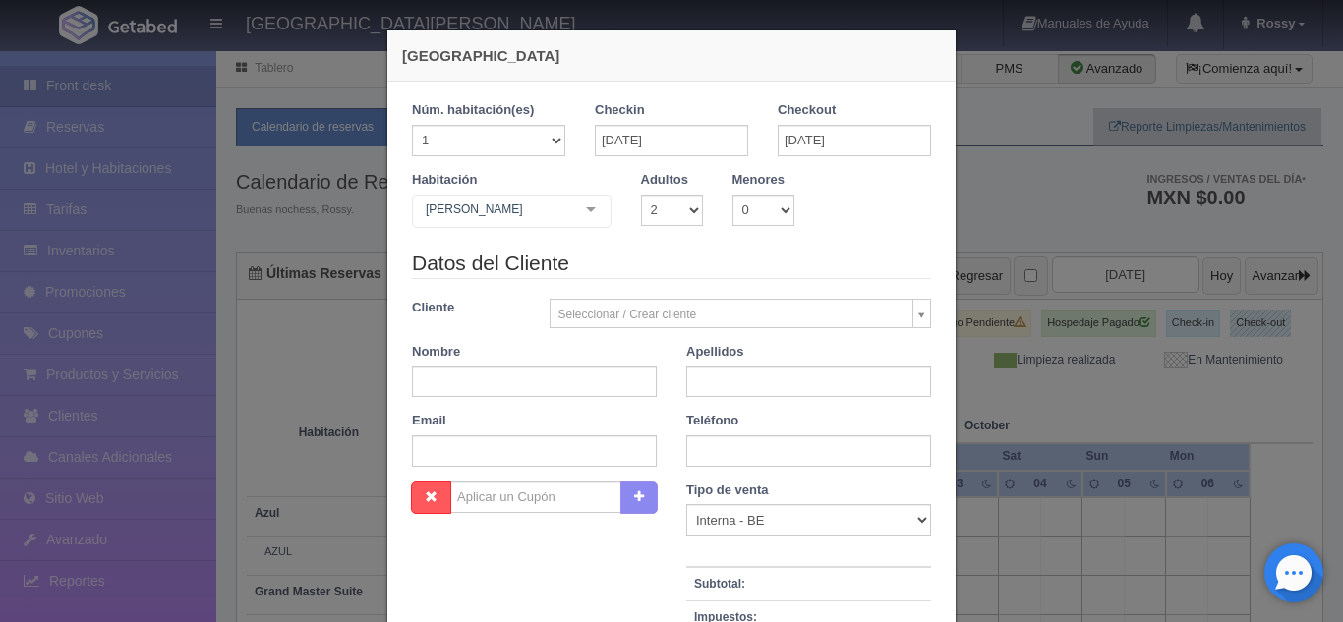
checkbox input "false"
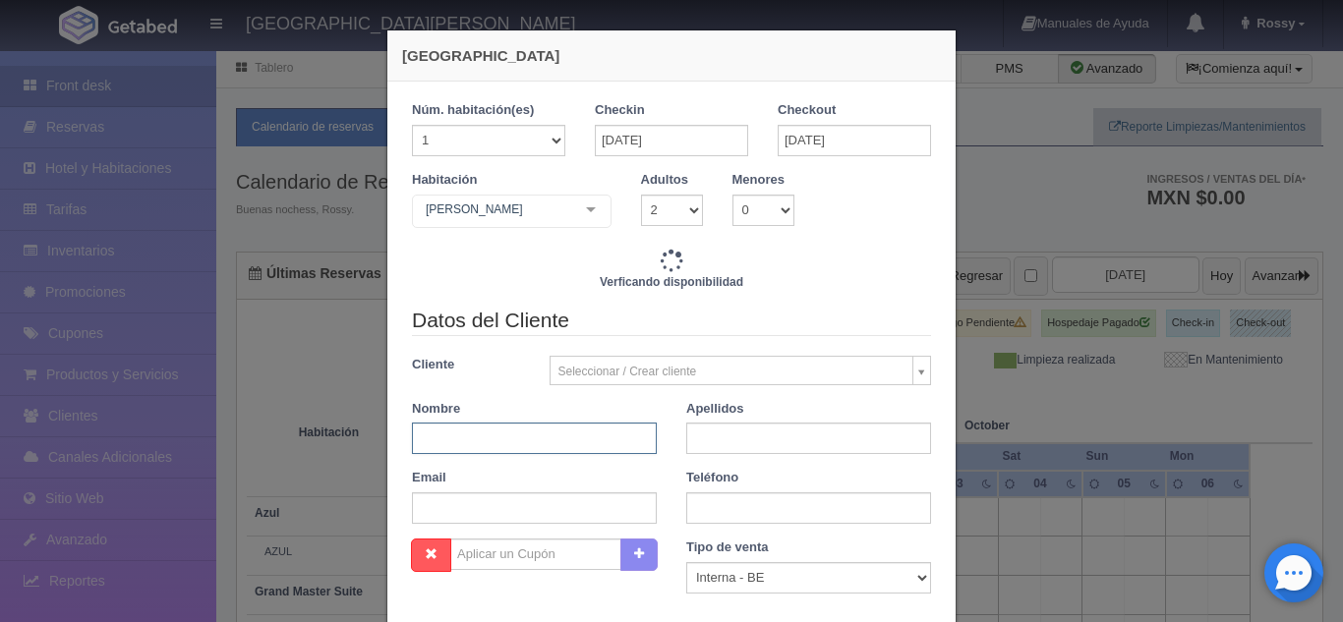
click at [440, 449] on input "text" at bounding box center [534, 438] width 245 height 31
type input "M"
type input "R"
type input "12240.00"
checkbox input "false"
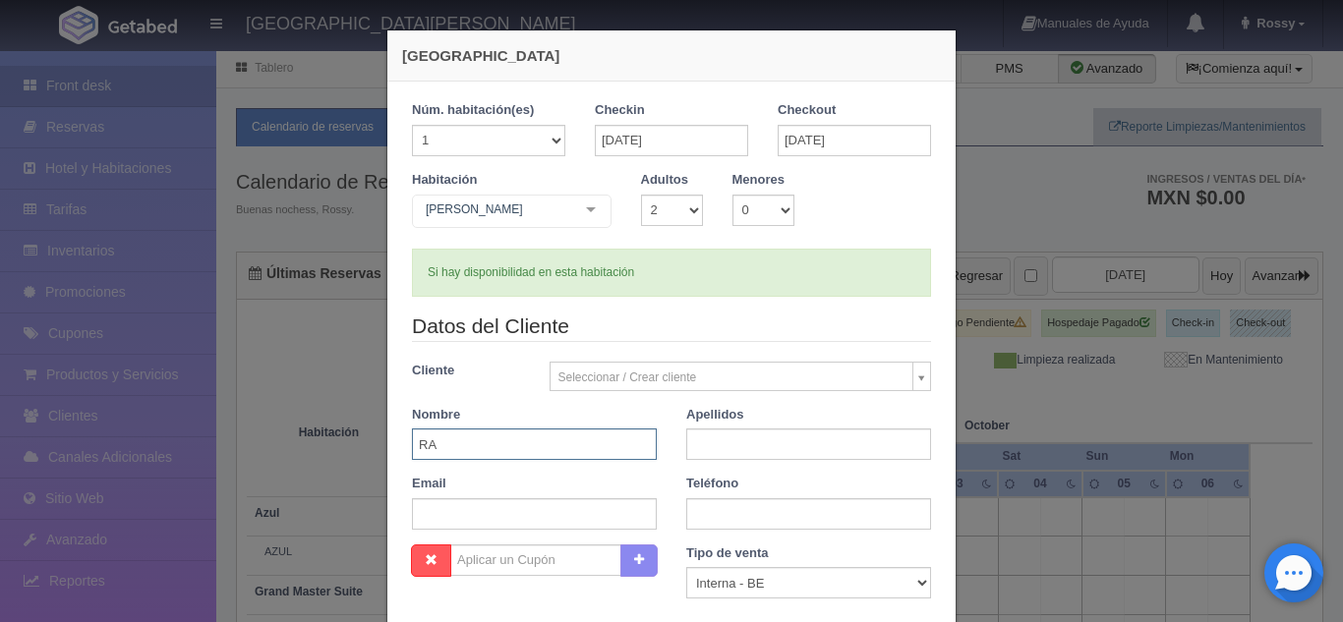
type input "R"
type input "MARIA"
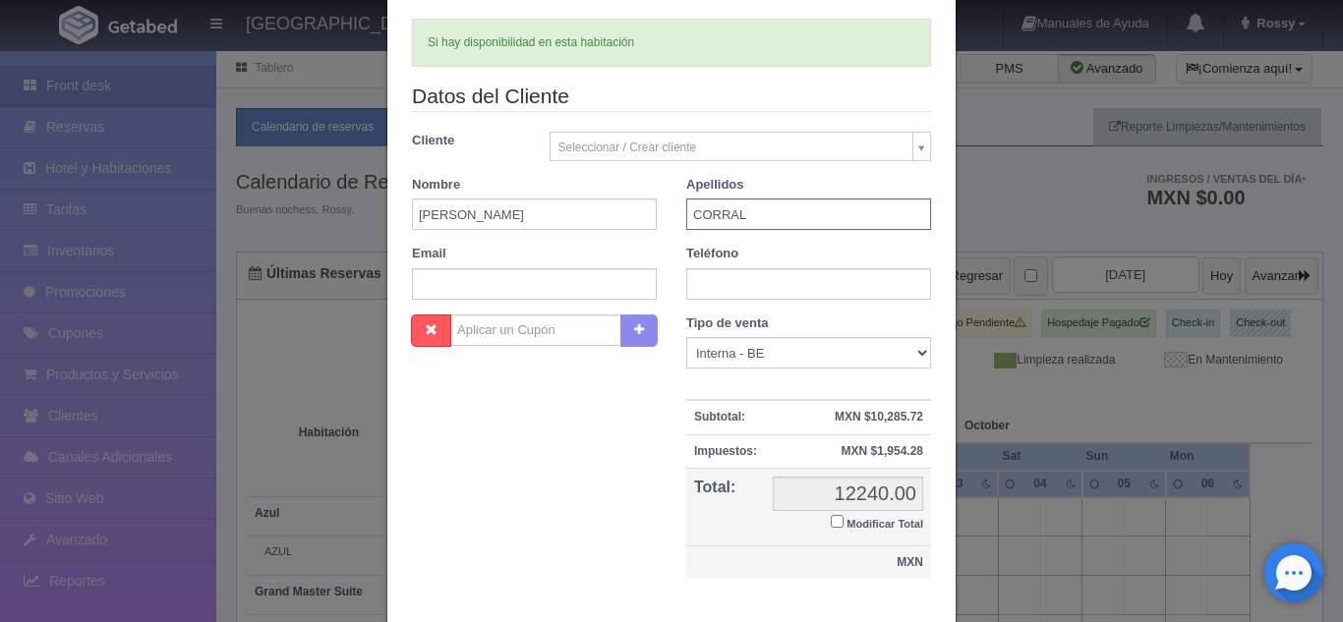
scroll to position [344, 0]
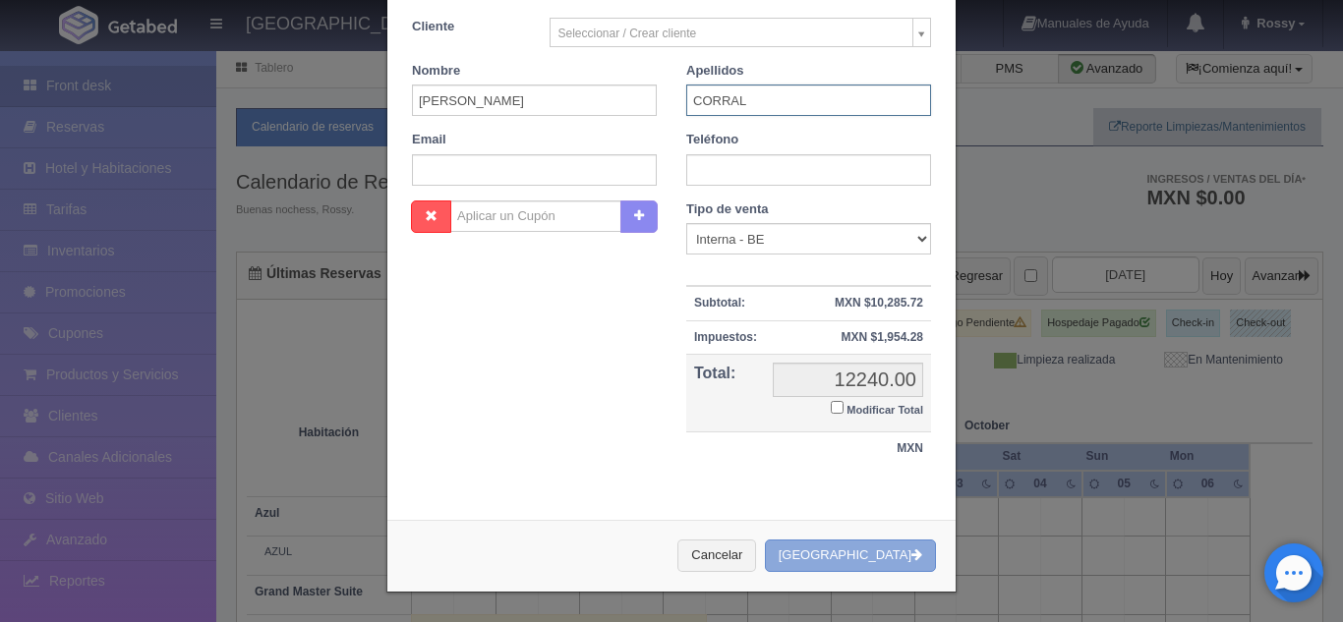
type input "CORRAL"
click at [838, 559] on button "[GEOGRAPHIC_DATA]" at bounding box center [850, 556] width 171 height 32
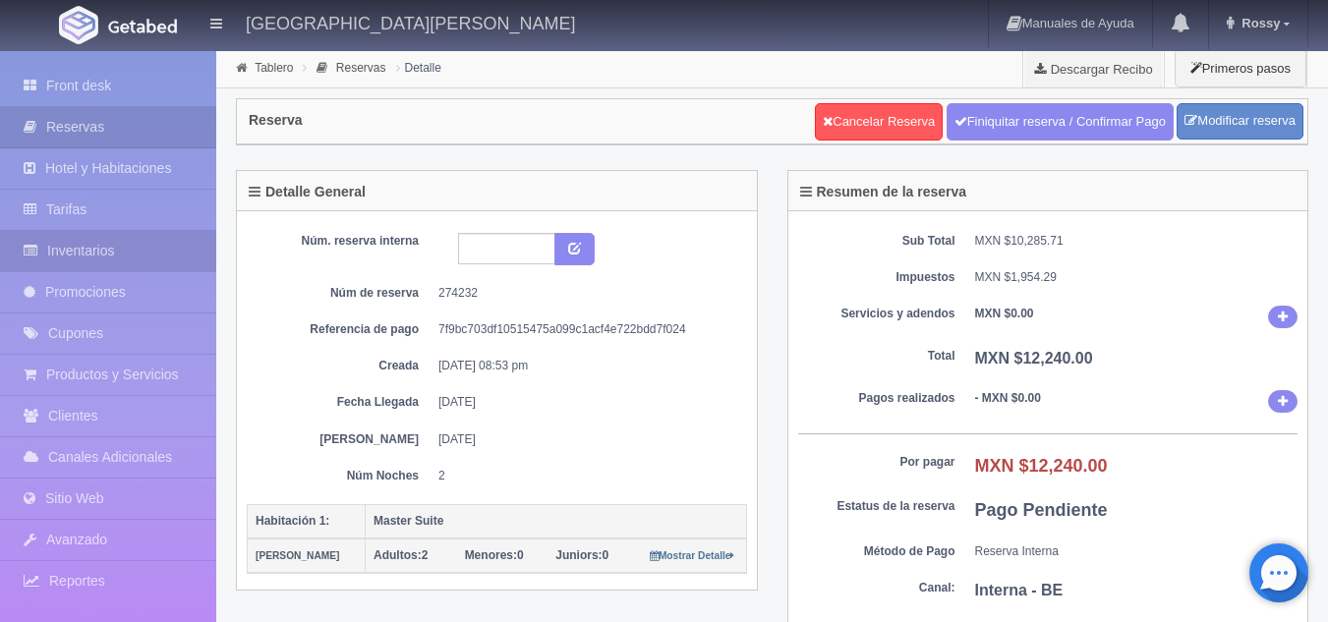
click at [120, 264] on link "Inventarios" at bounding box center [108, 251] width 216 height 40
click at [82, 250] on link "Inventarios" at bounding box center [108, 251] width 216 height 40
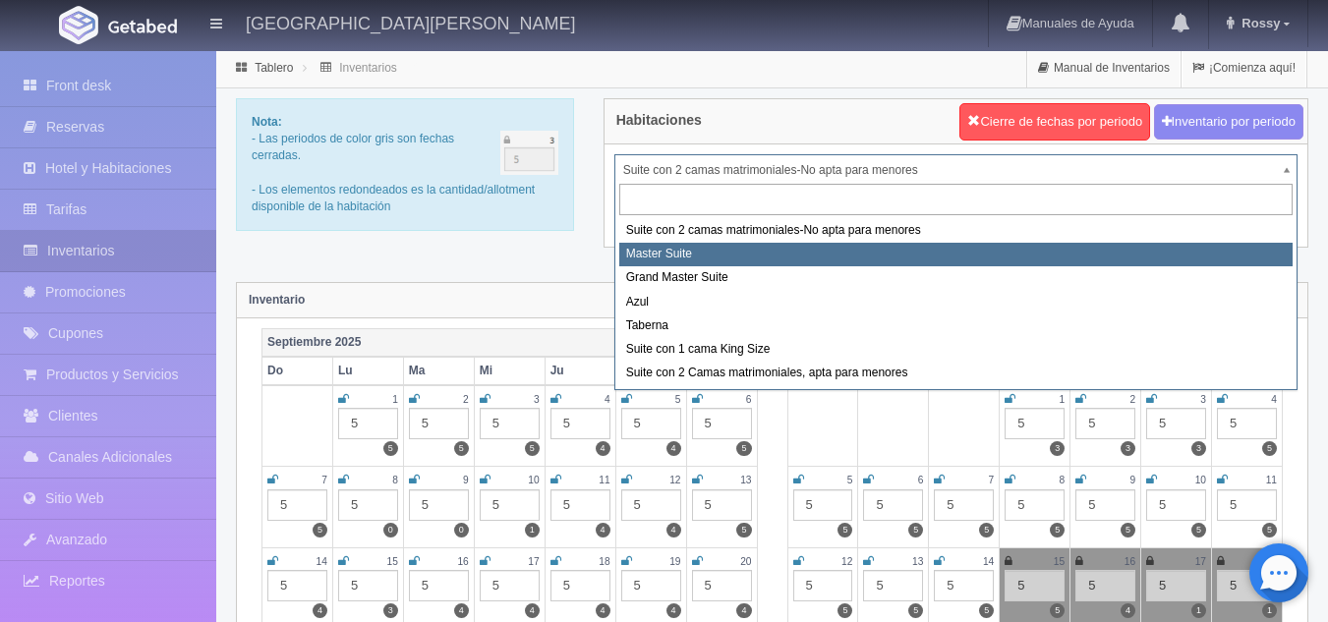
select select "1894"
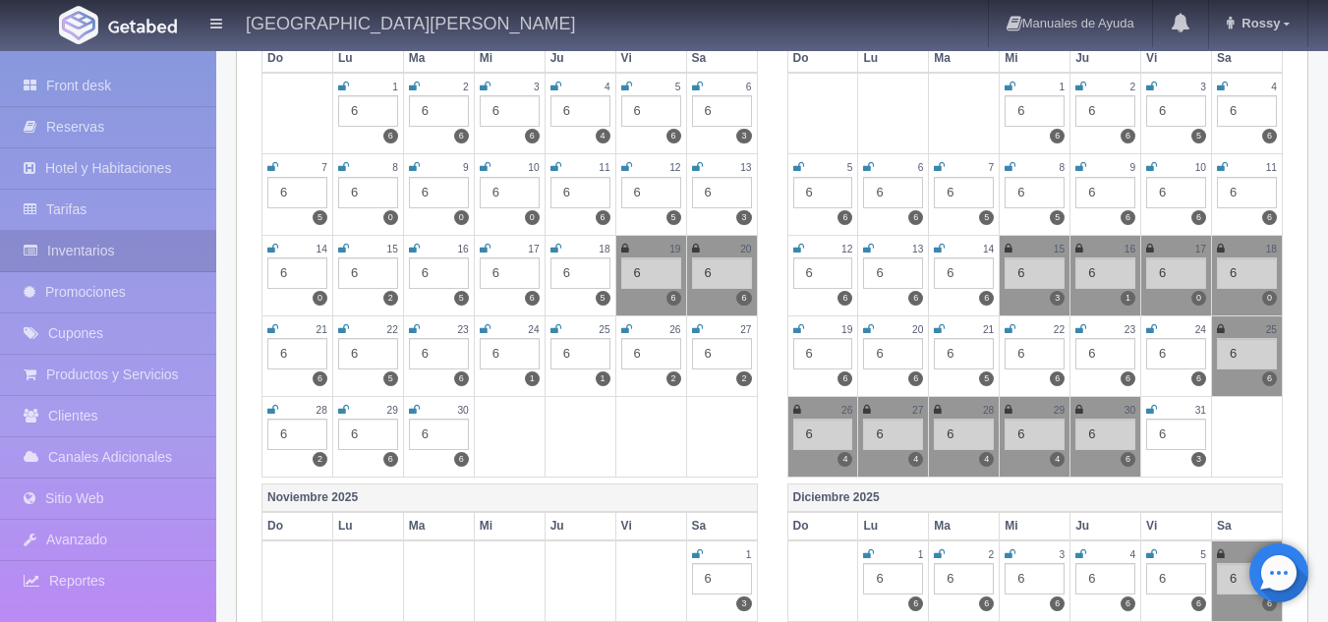
scroll to position [480, 0]
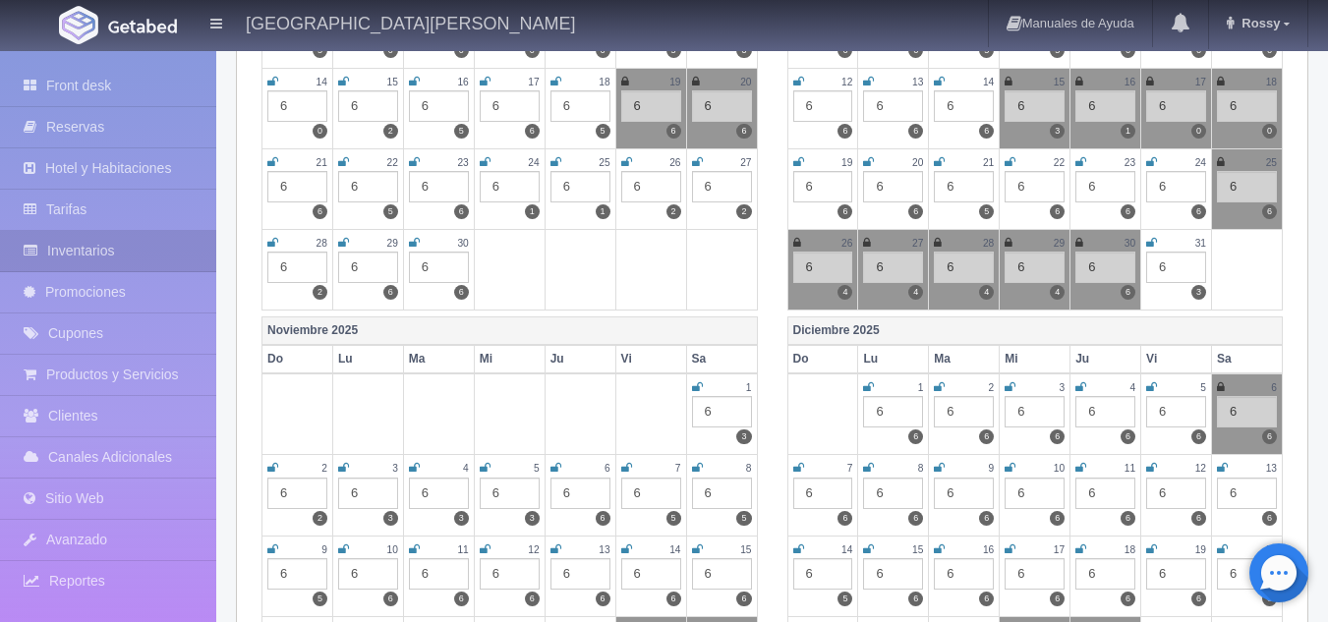
click at [1152, 244] on icon at bounding box center [1151, 243] width 11 height 12
click at [700, 386] on icon at bounding box center [697, 387] width 11 height 12
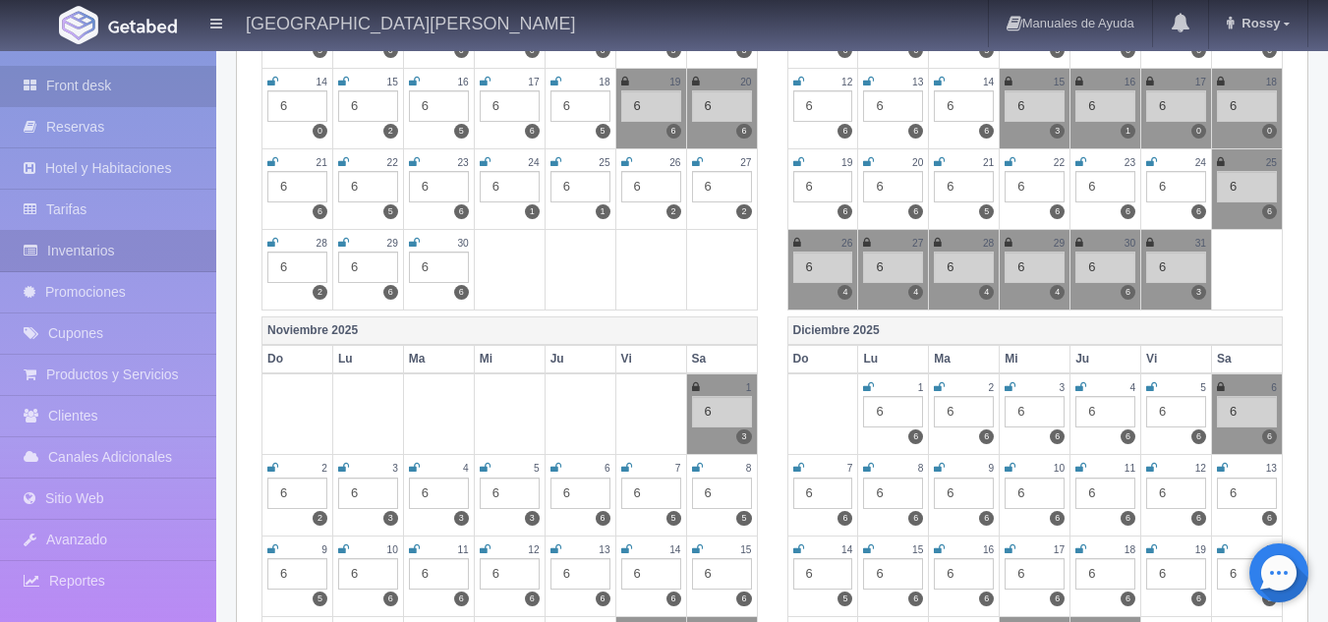
click at [138, 99] on link "Front desk" at bounding box center [108, 86] width 216 height 40
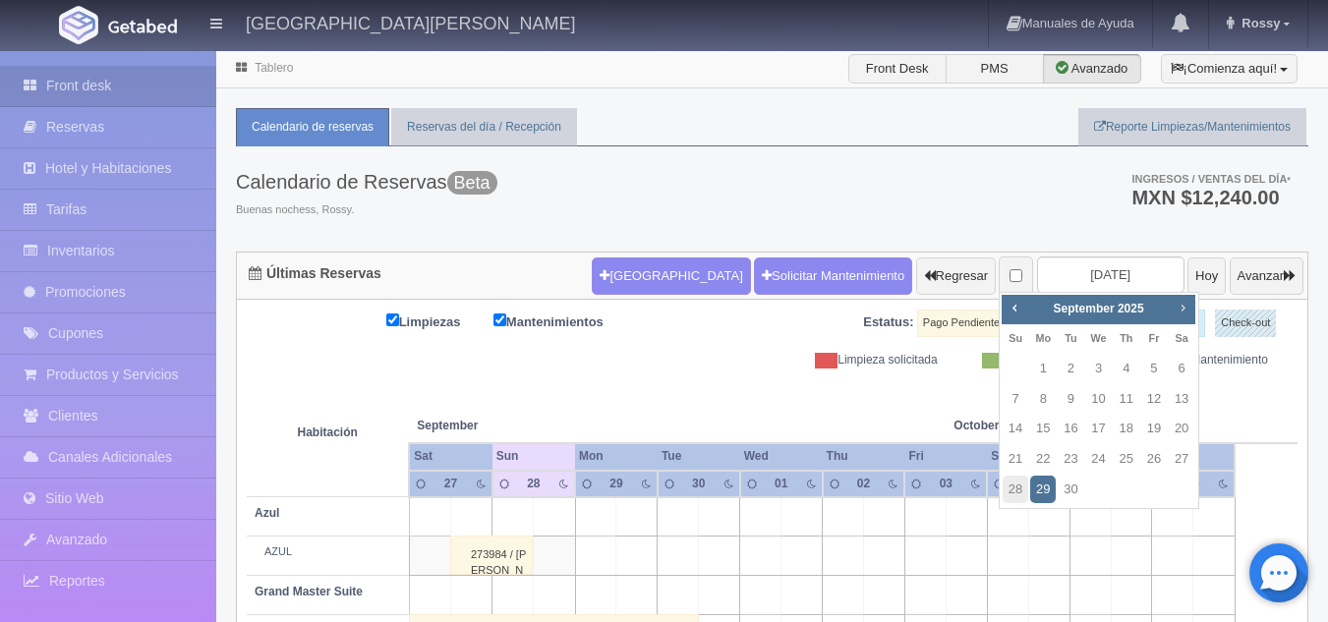
click at [1179, 302] on span "Next" at bounding box center [1183, 308] width 16 height 16
click at [1022, 310] on link "Prev" at bounding box center [1015, 308] width 22 height 22
click at [1157, 389] on link "7" at bounding box center [1154, 399] width 26 height 29
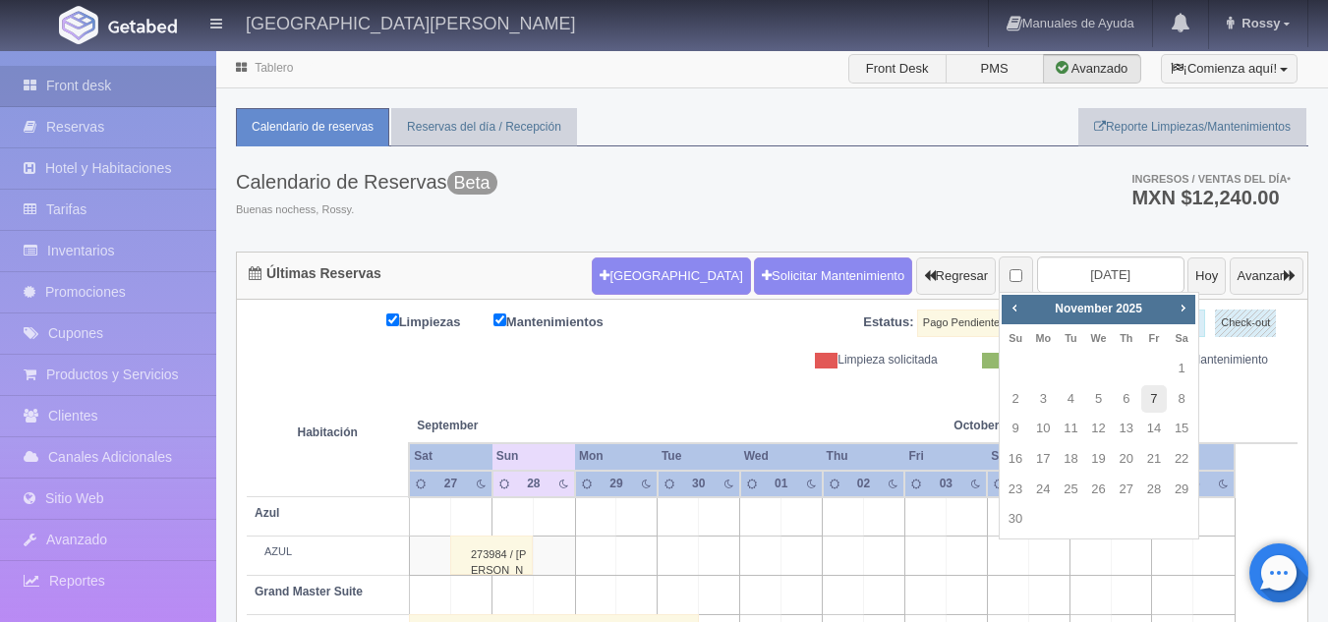
type input "[DATE]"
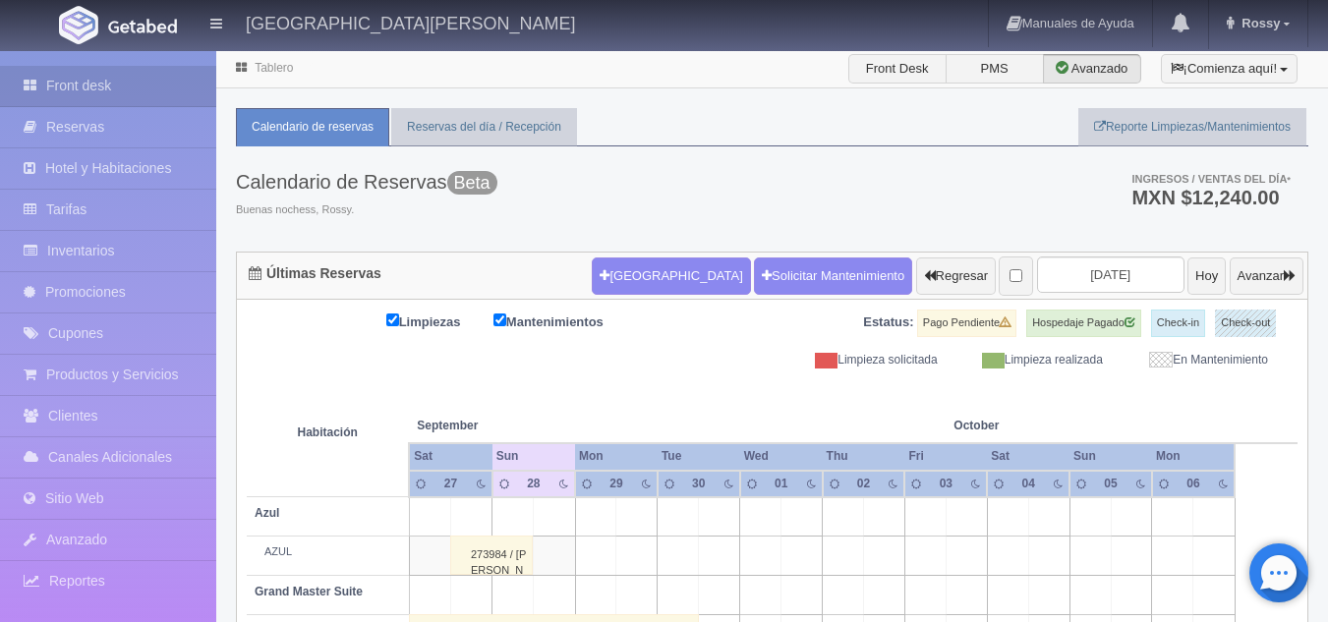
click at [1157, 389] on th at bounding box center [1173, 406] width 124 height 75
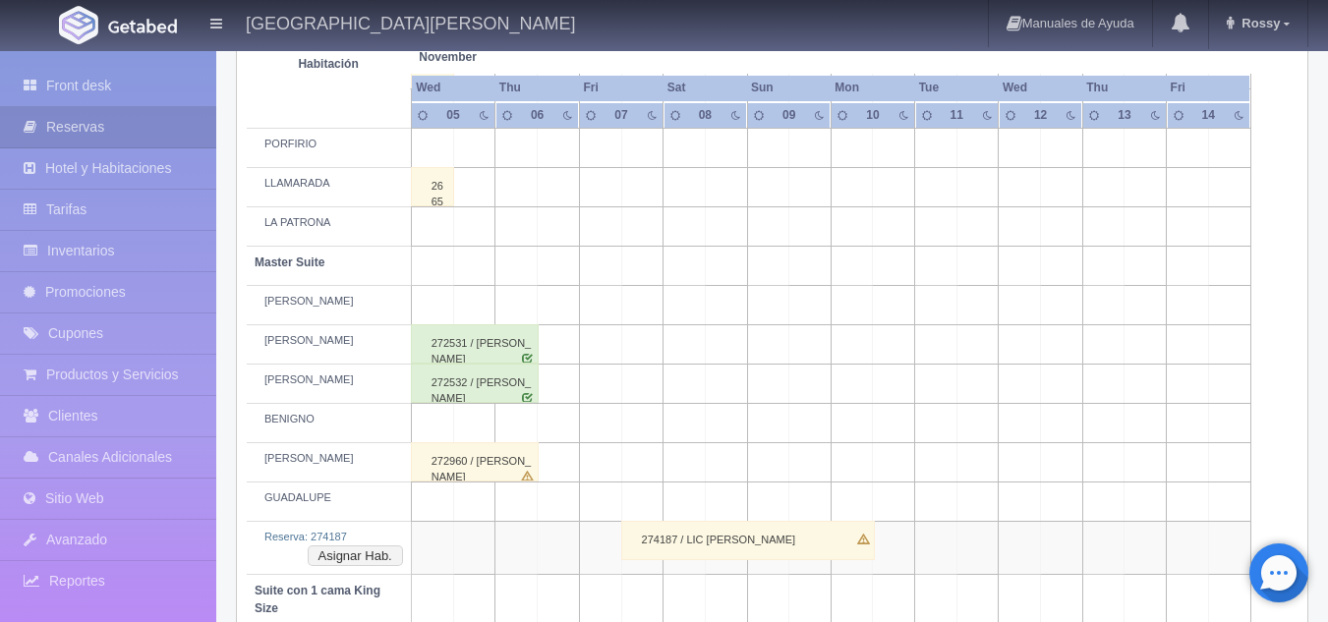
scroll to position [566, 0]
click at [348, 557] on button "Asignar Hab." at bounding box center [355, 556] width 95 height 22
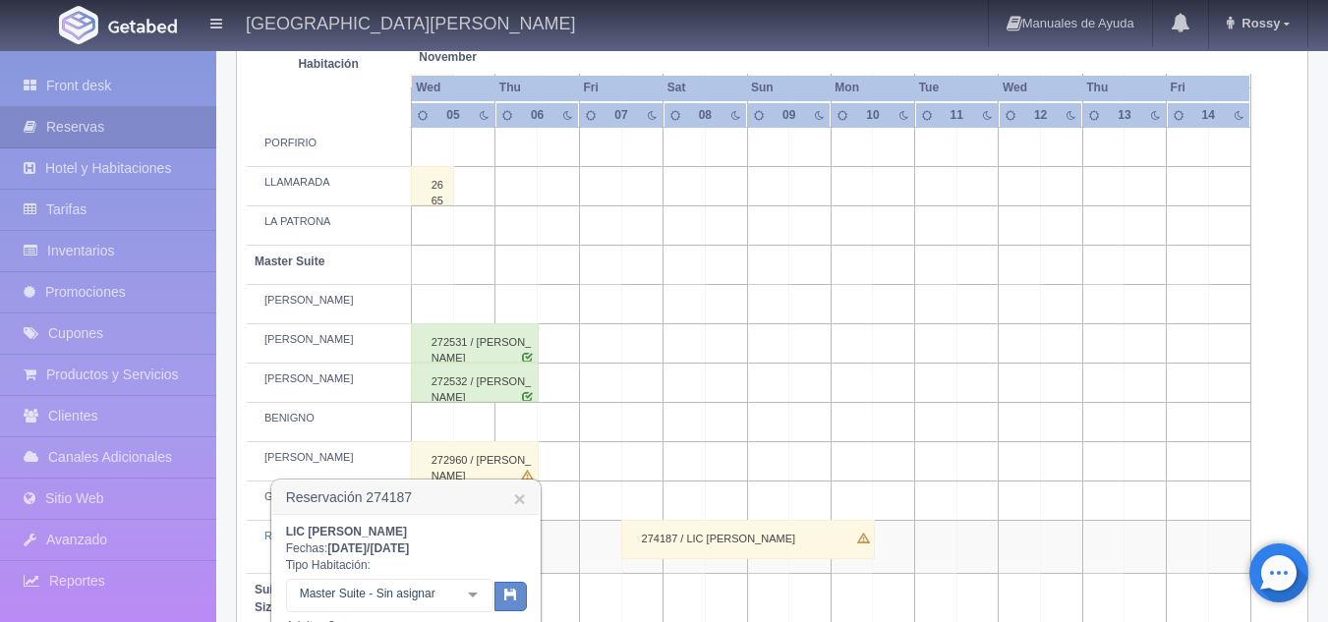
click at [473, 593] on div at bounding box center [472, 594] width 39 height 29
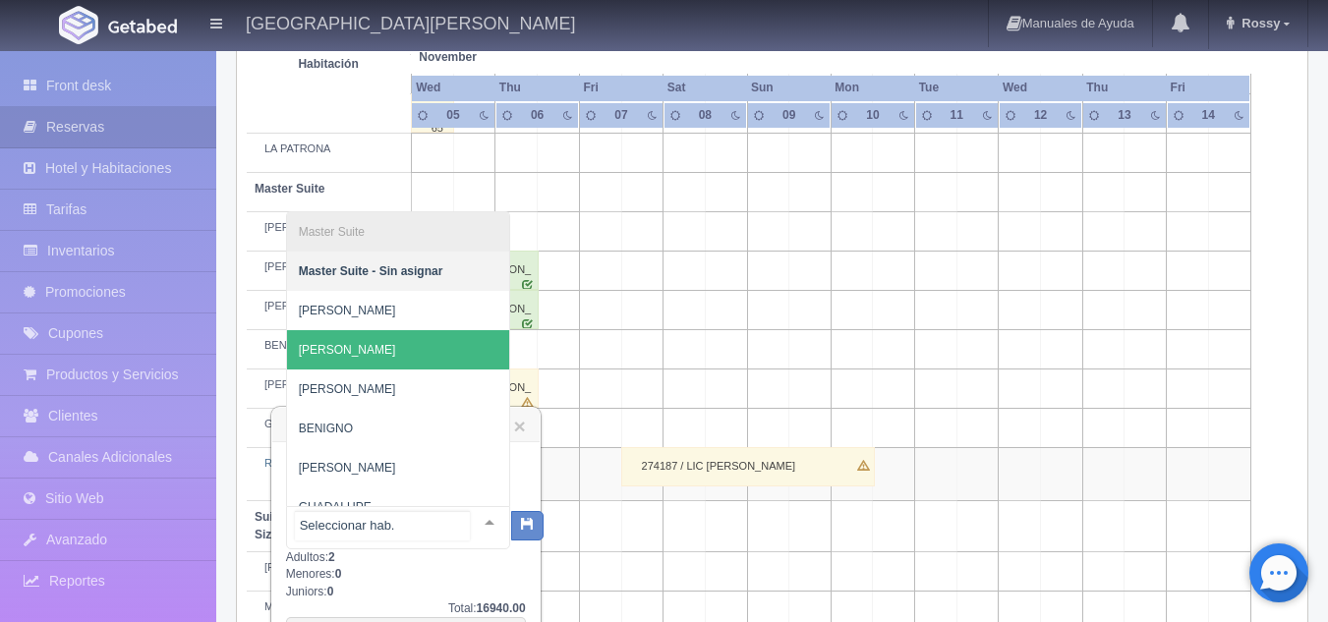
scroll to position [21, 0]
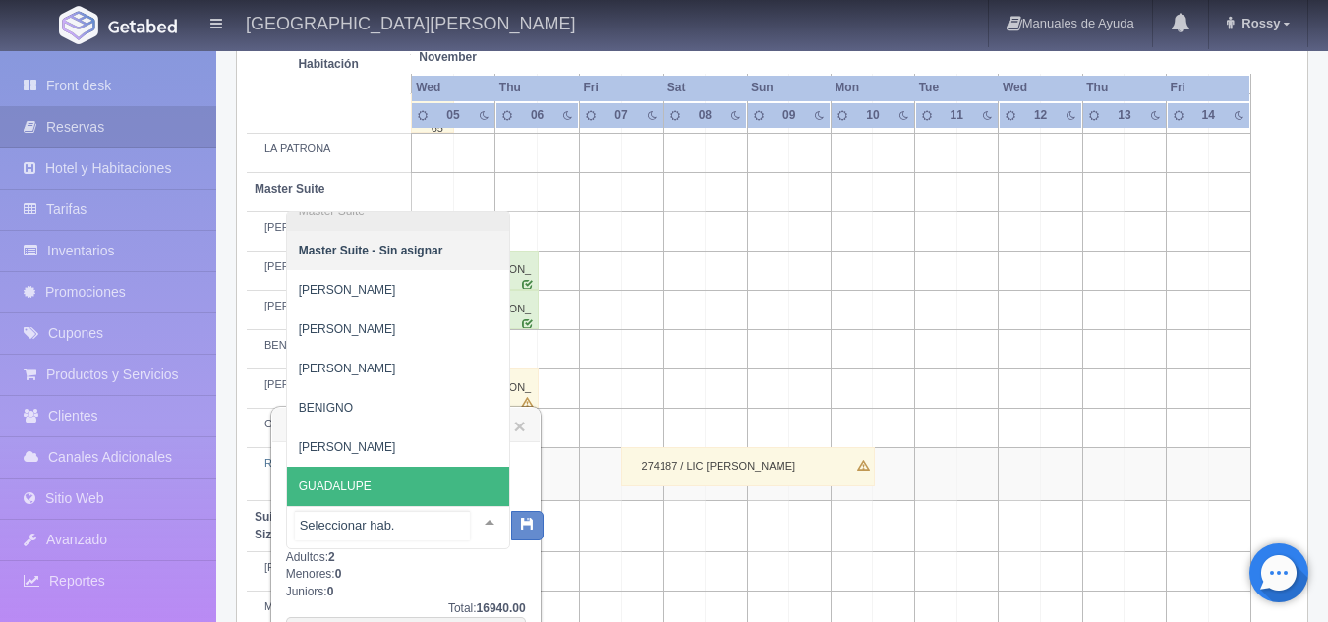
click at [359, 485] on span "GUADALUPE" at bounding box center [335, 487] width 73 height 14
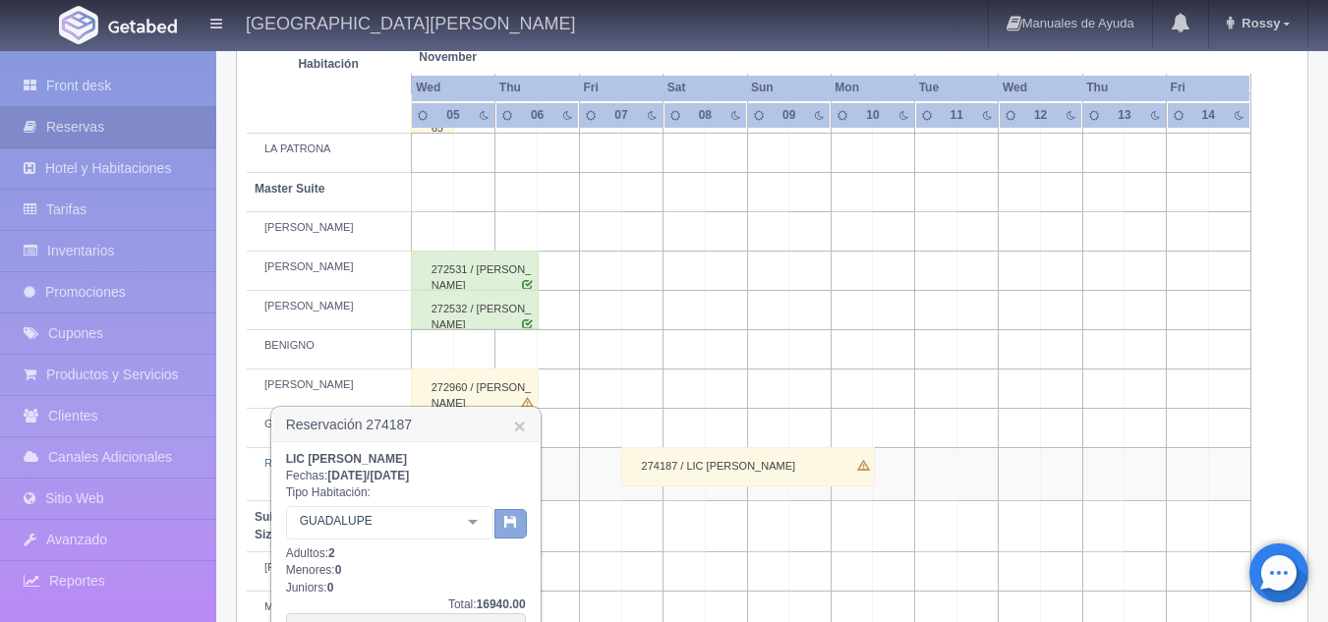
click at [515, 518] on icon "button" at bounding box center [510, 521] width 13 height 13
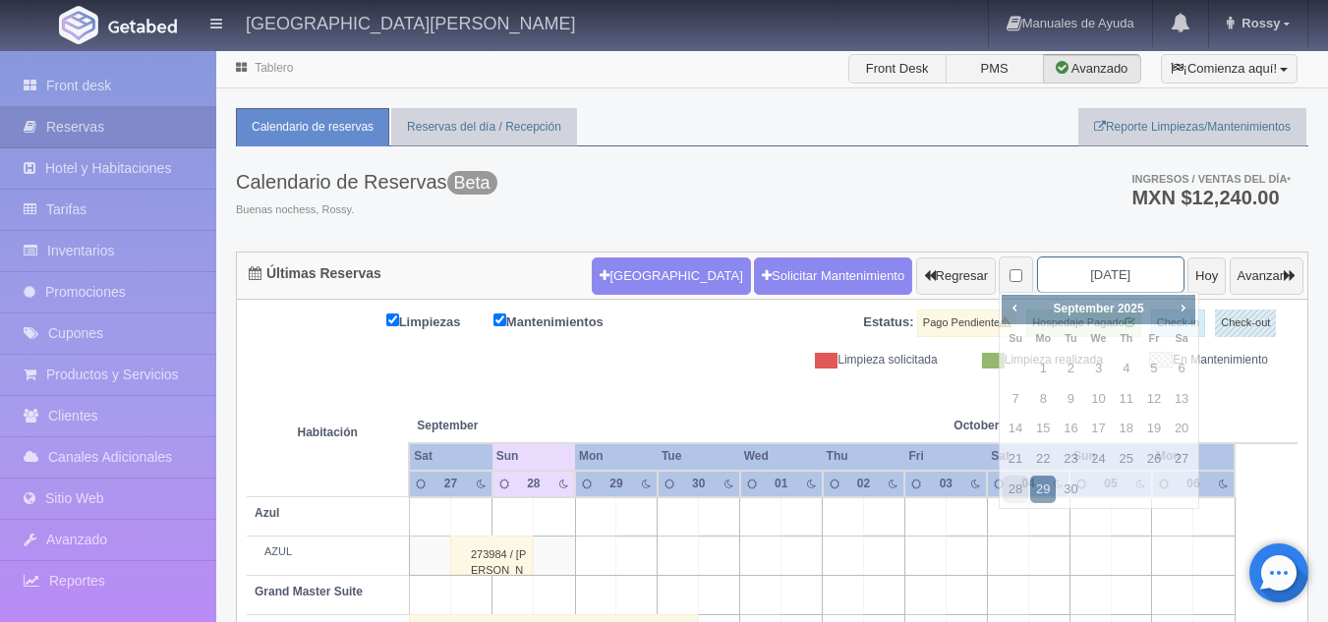
click at [1115, 284] on input "2025-09-29" at bounding box center [1110, 275] width 147 height 36
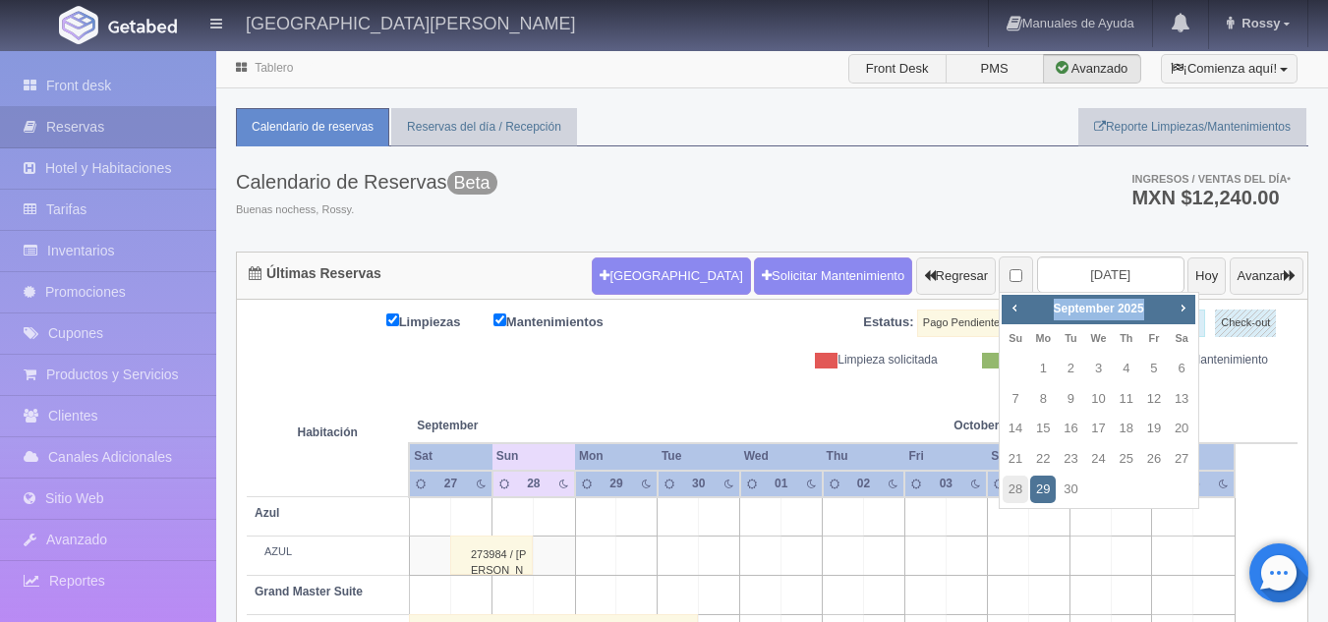
drag, startPoint x: 1171, startPoint y: 304, endPoint x: 1195, endPoint y: 307, distance: 24.7
click at [1195, 307] on div "Prev Next September 2025" at bounding box center [1099, 309] width 194 height 29
click at [1187, 308] on div "Prev Next September 2025" at bounding box center [1099, 309] width 194 height 29
click at [1187, 308] on span "Next" at bounding box center [1183, 308] width 16 height 16
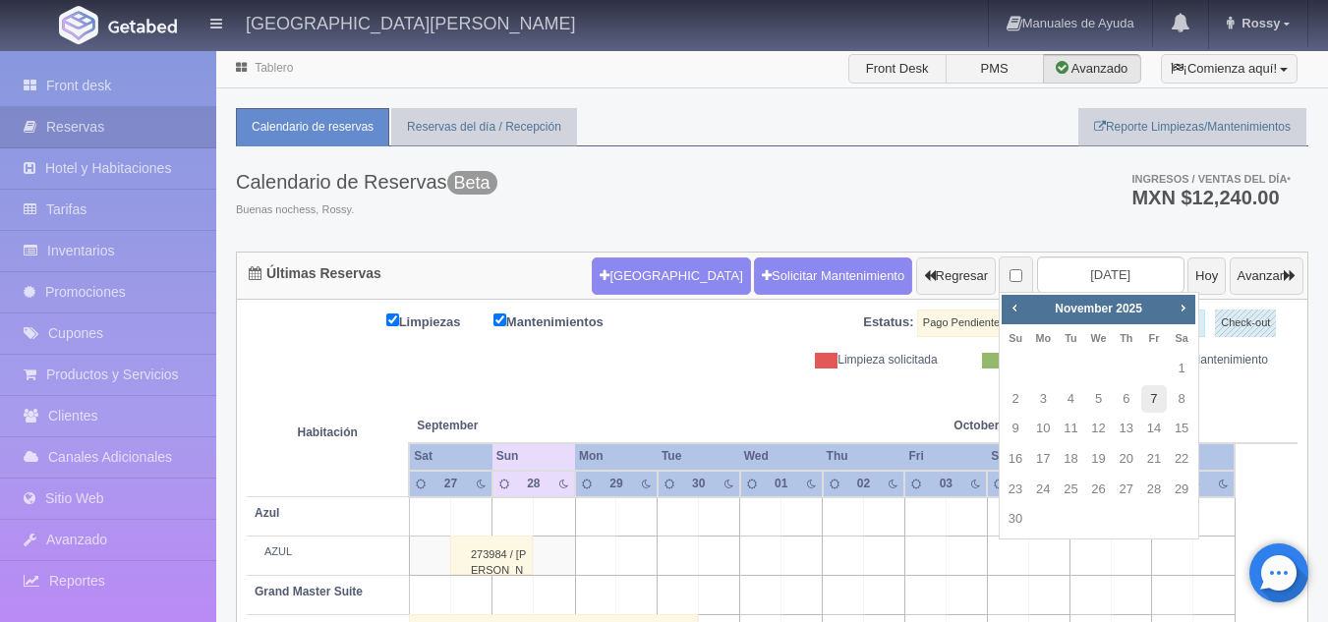
click at [1155, 392] on link "7" at bounding box center [1154, 399] width 26 height 29
type input "[DATE]"
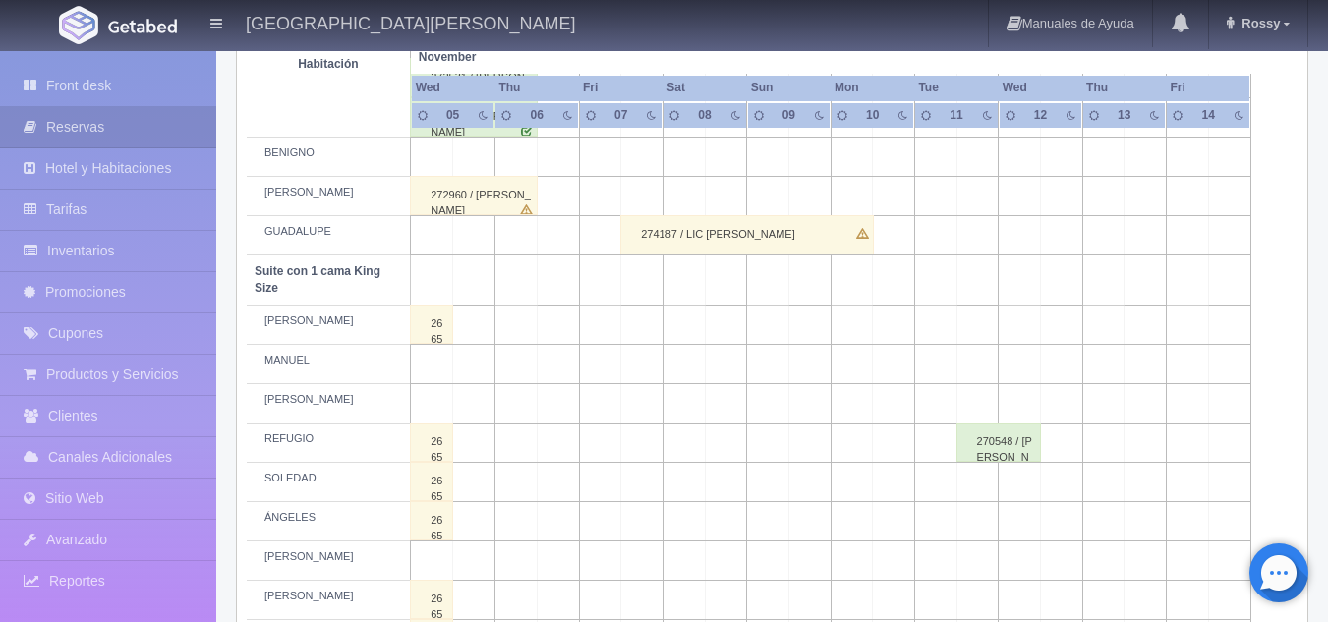
scroll to position [832, 0]
